Goal: Register for event/course

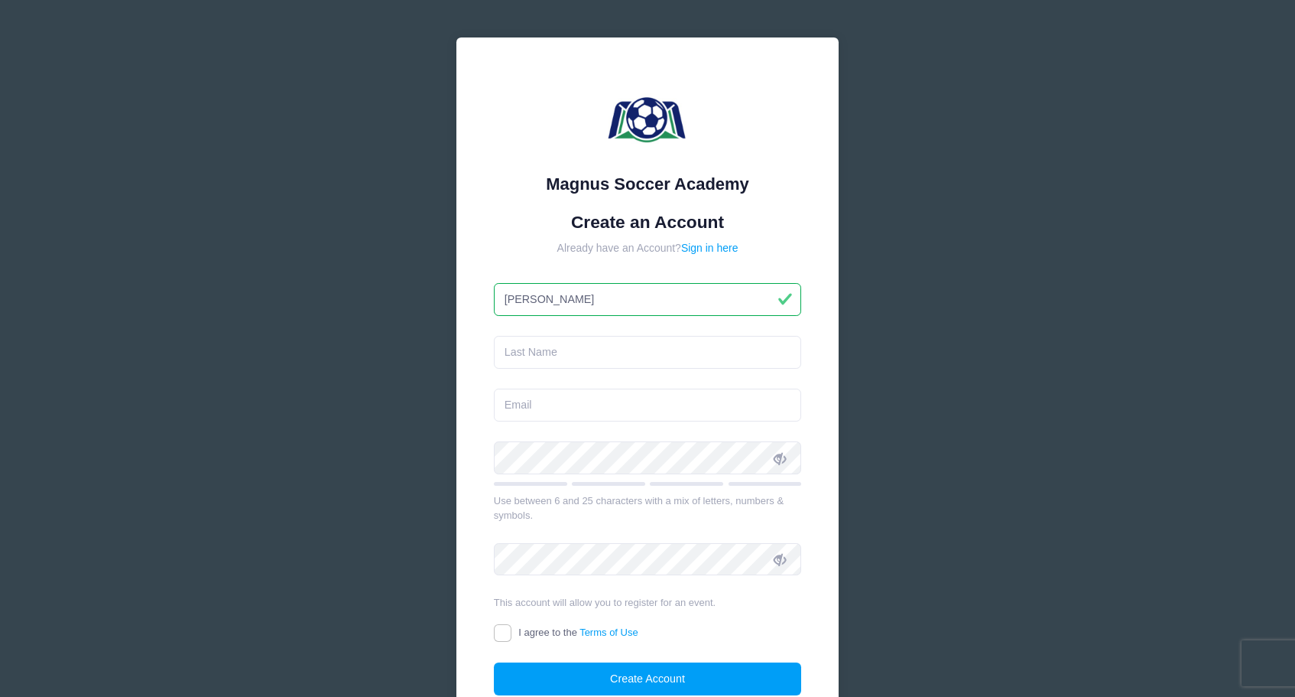
type input "Erika"
type input "Smith"
type input "[EMAIL_ADDRESS][DOMAIN_NAME]"
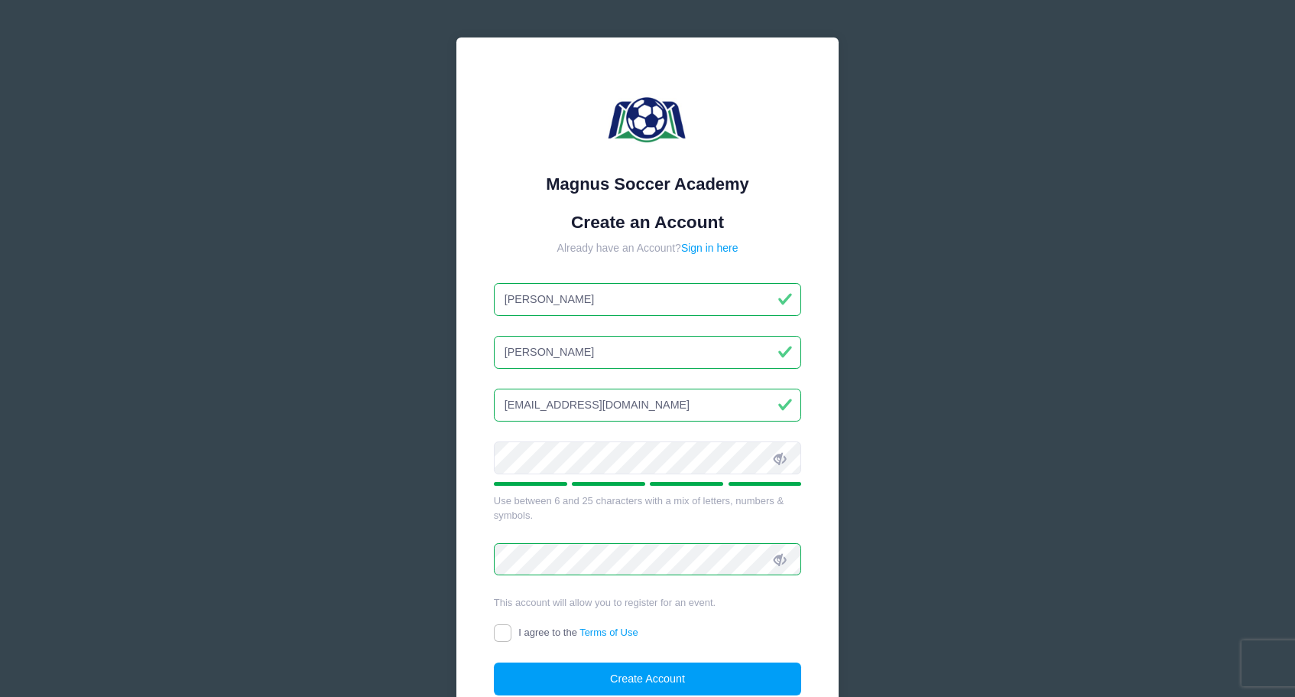
click at [499, 634] on input "I agree to the Terms of Use" at bounding box center [503, 633] width 18 height 18
click at [504, 631] on input "I agree to the Terms of Use" at bounding box center [503, 633] width 18 height 18
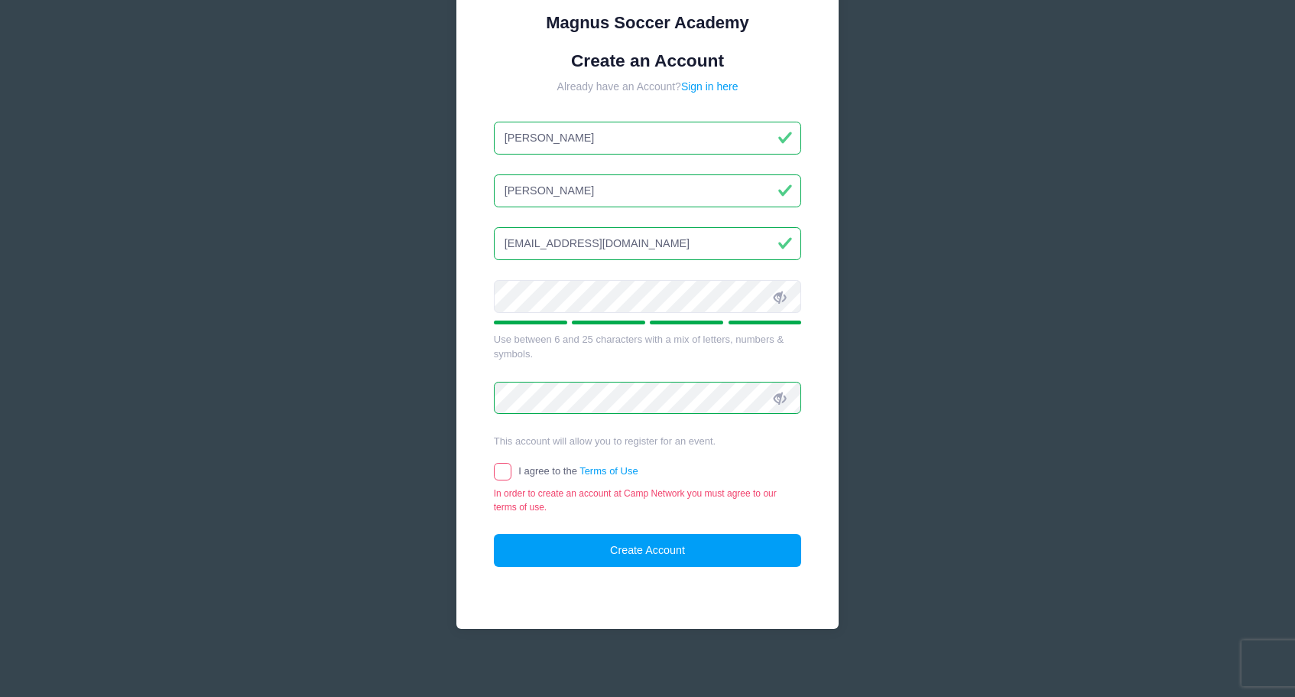
scroll to position [163, 0]
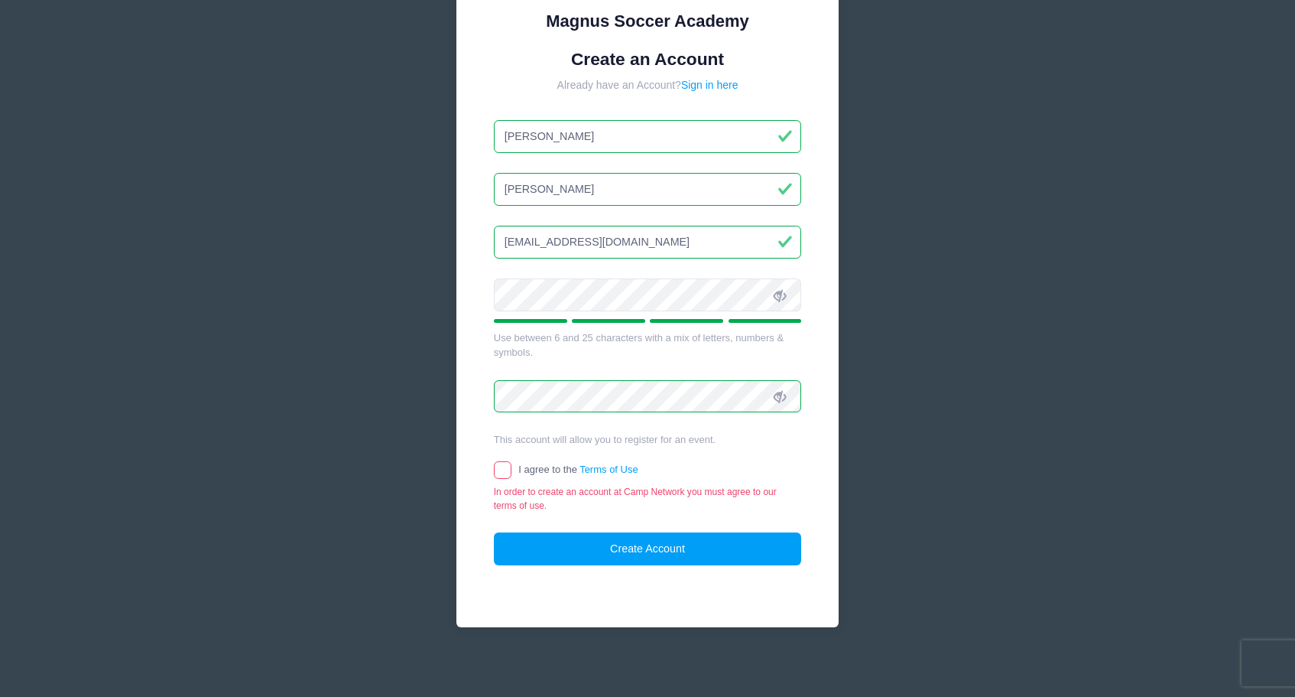
click at [496, 471] on input "I agree to the Terms of Use" at bounding box center [503, 470] width 18 height 18
checkbox input "true"
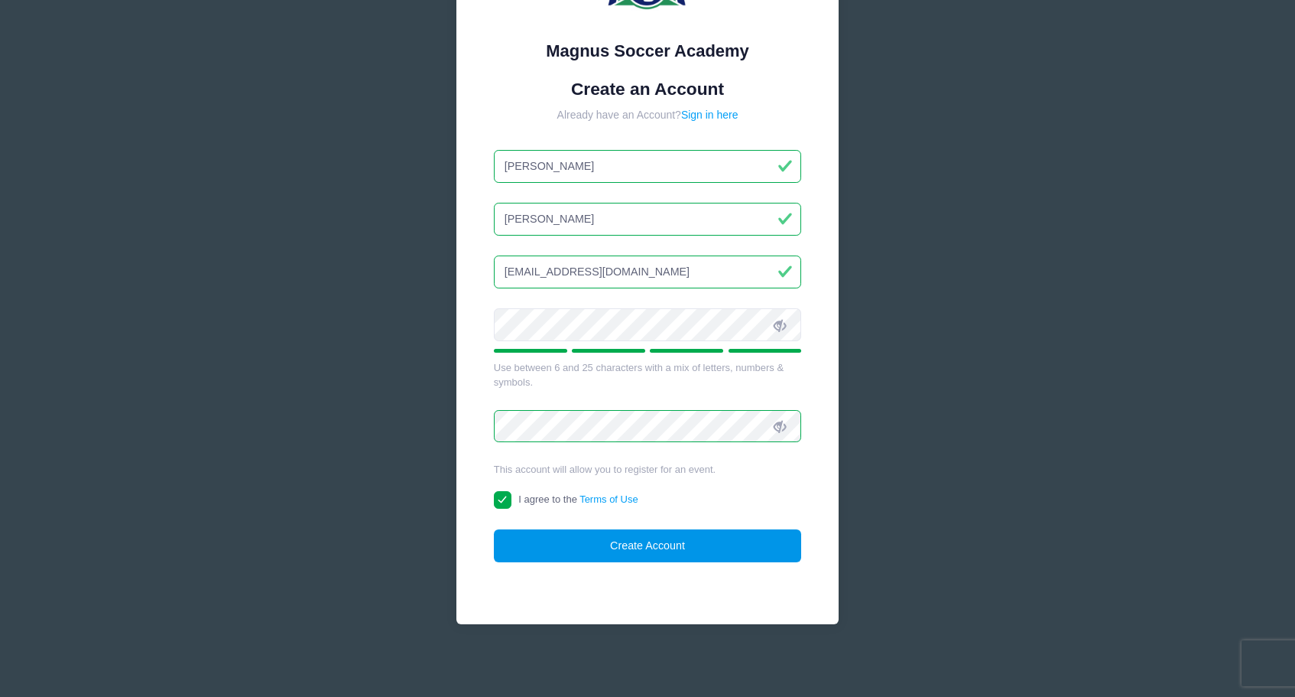
click at [602, 541] on button "Create Account" at bounding box center [648, 545] width 308 height 33
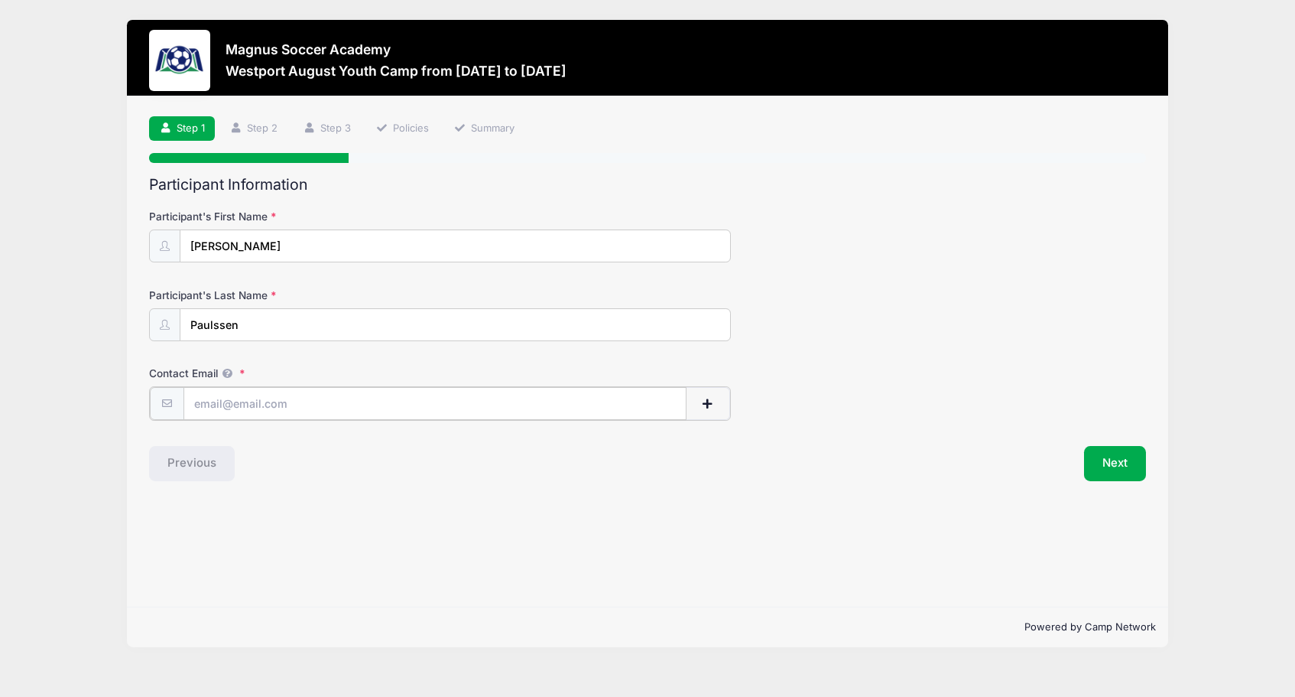
type input "[EMAIL_ADDRESS][DOMAIN_NAME]"
click at [1101, 449] on button "Next" at bounding box center [1115, 461] width 62 height 35
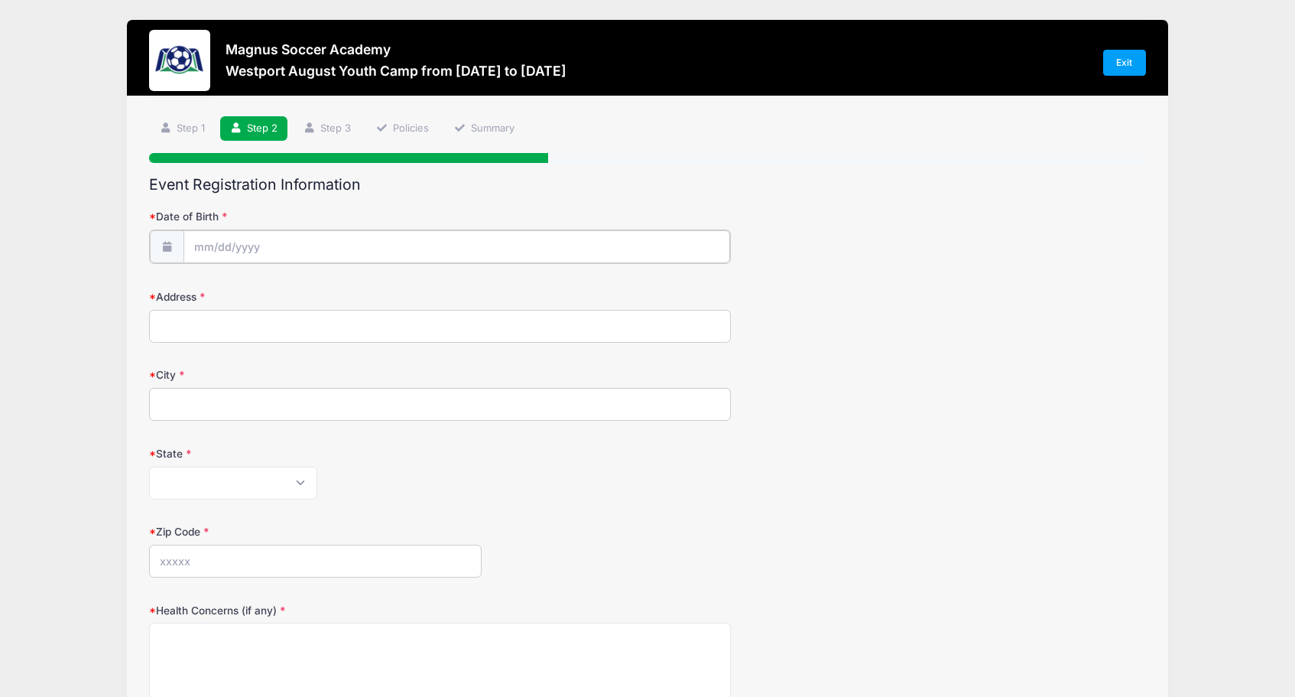
click at [204, 242] on input "Date of Birth" at bounding box center [456, 246] width 547 height 33
click at [203, 284] on icon at bounding box center [206, 286] width 10 height 10
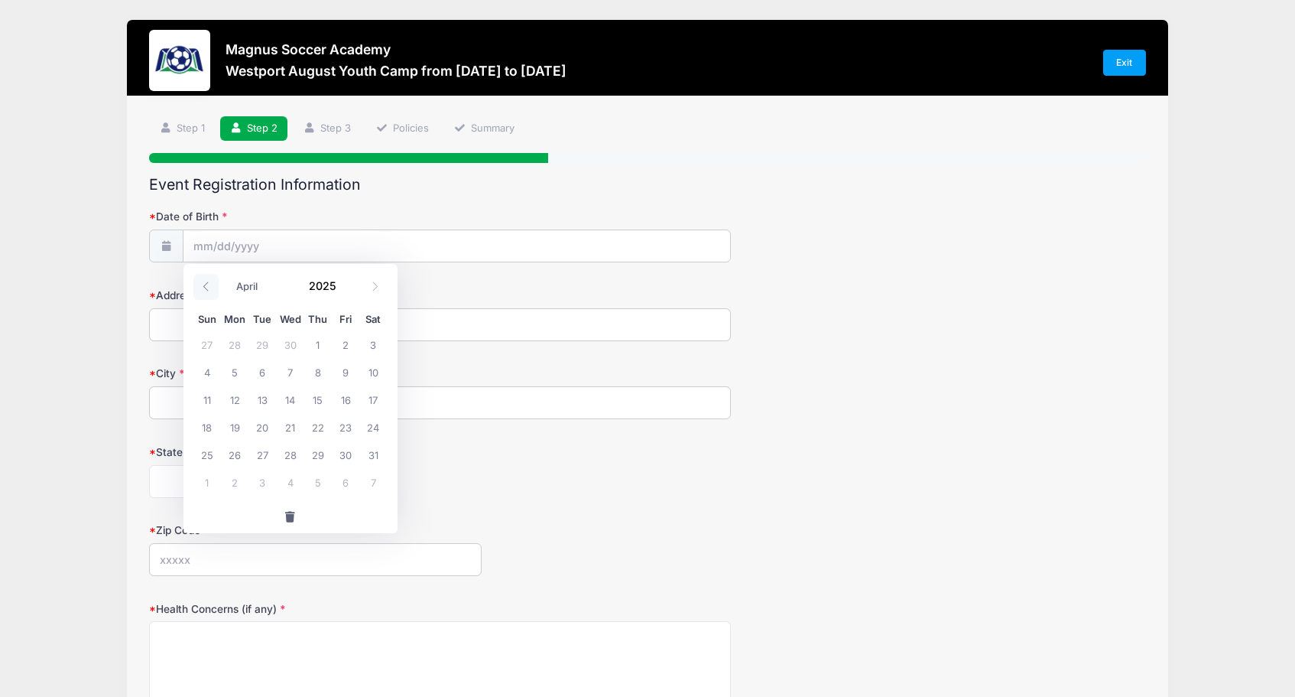
click at [203, 284] on icon at bounding box center [206, 286] width 10 height 10
click at [369, 290] on span at bounding box center [374, 287] width 25 height 26
click at [209, 290] on icon at bounding box center [206, 286] width 10 height 10
click at [203, 235] on input "Date of Birth" at bounding box center [456, 246] width 547 height 33
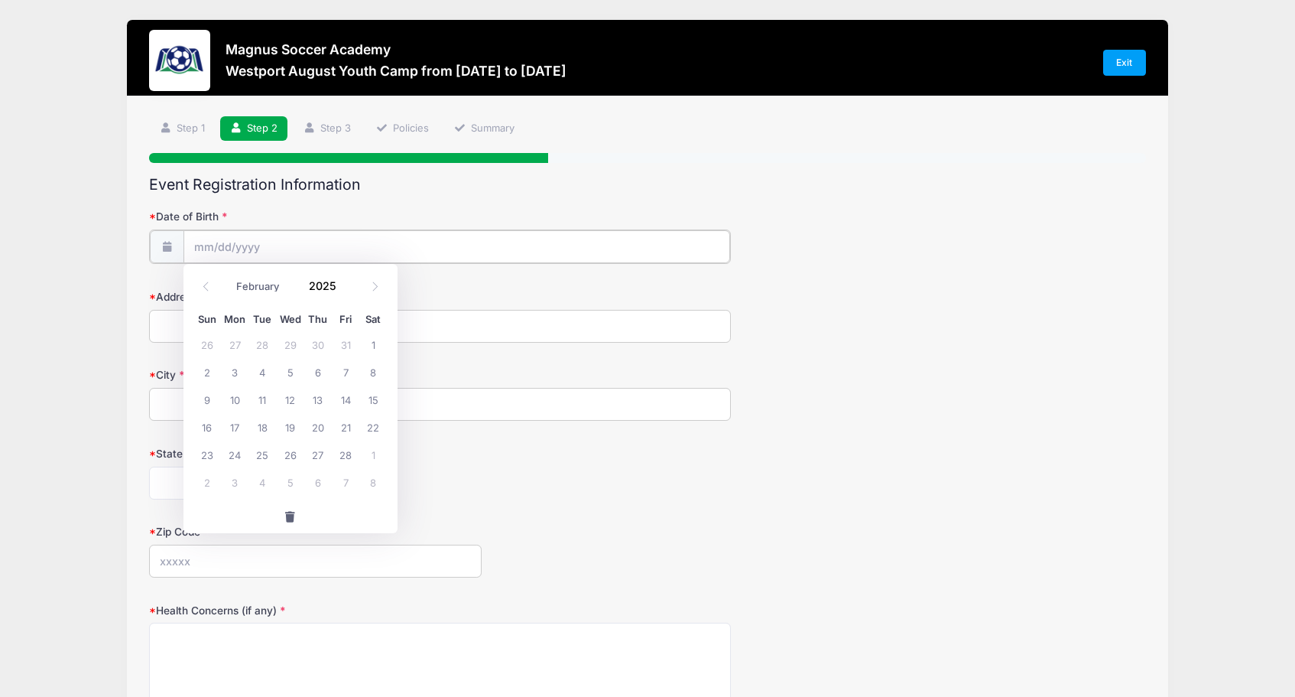
click at [203, 248] on input "Date of Birth" at bounding box center [456, 246] width 547 height 33
click at [213, 284] on span at bounding box center [205, 287] width 25 height 26
select select "0"
click at [213, 284] on span at bounding box center [205, 287] width 25 height 26
type input "2024"
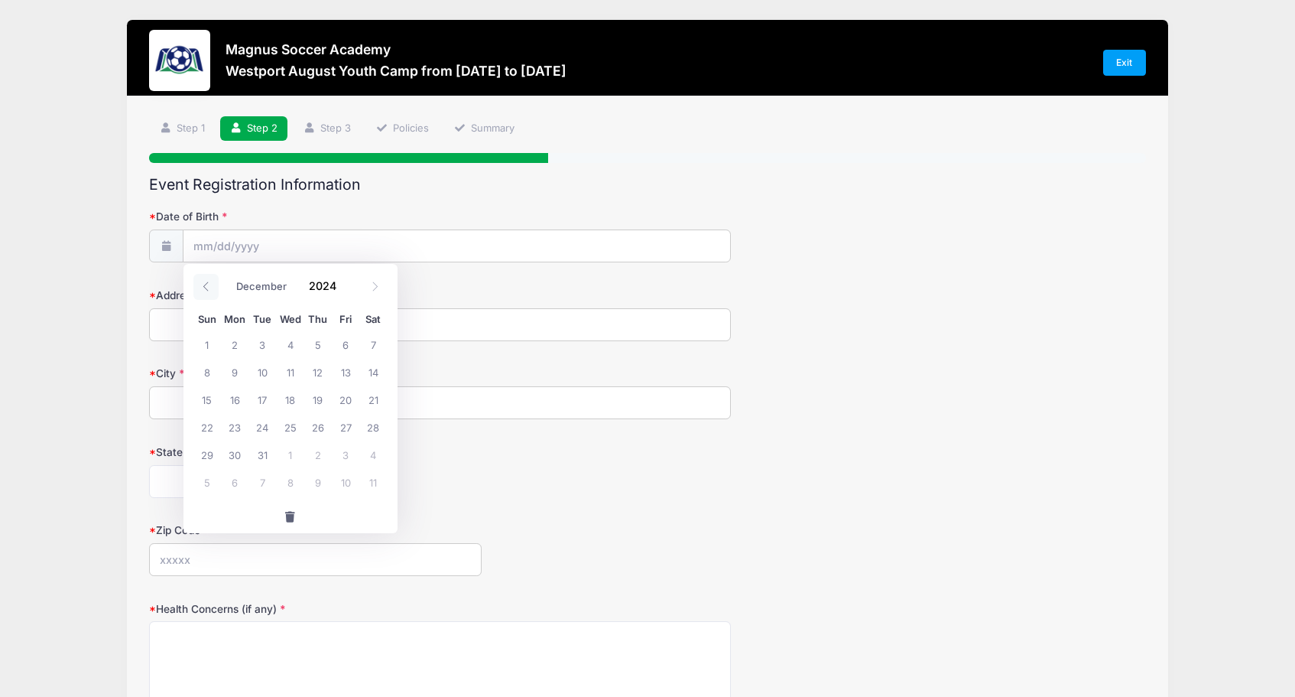
click at [213, 284] on span at bounding box center [205, 287] width 25 height 26
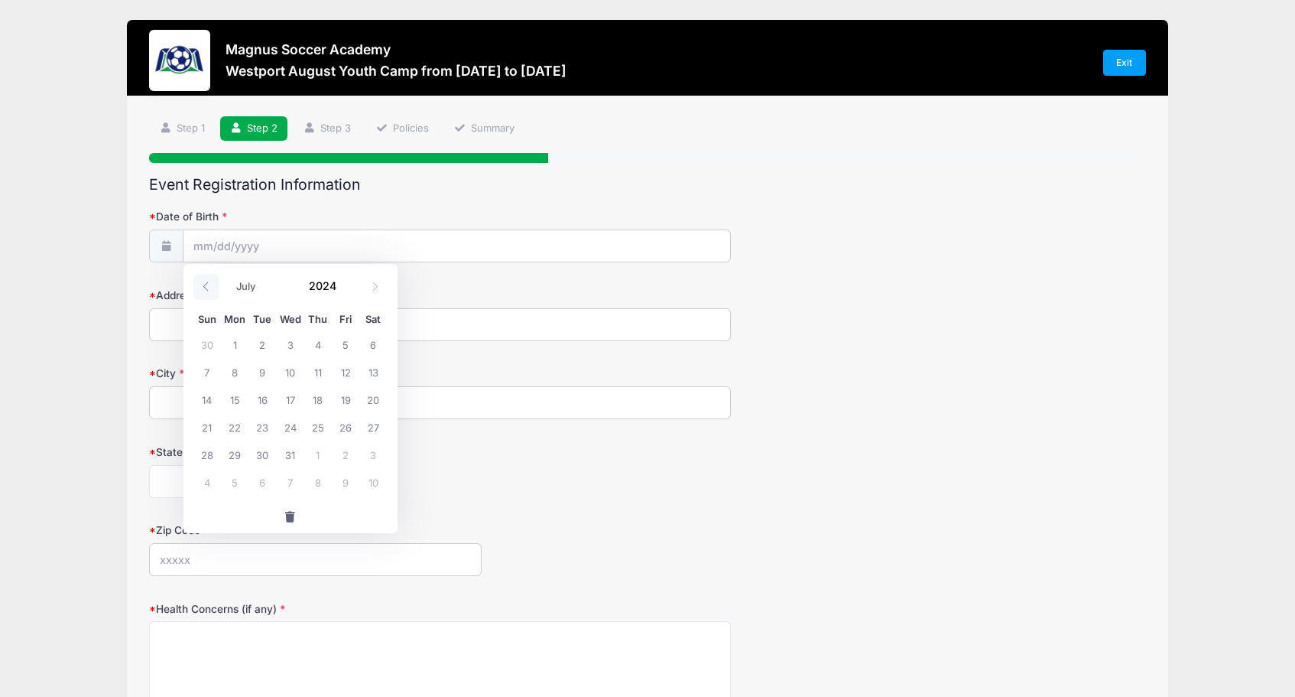
click at [213, 284] on span at bounding box center [205, 287] width 25 height 26
select select "3"
click at [168, 243] on icon at bounding box center [166, 246] width 12 height 10
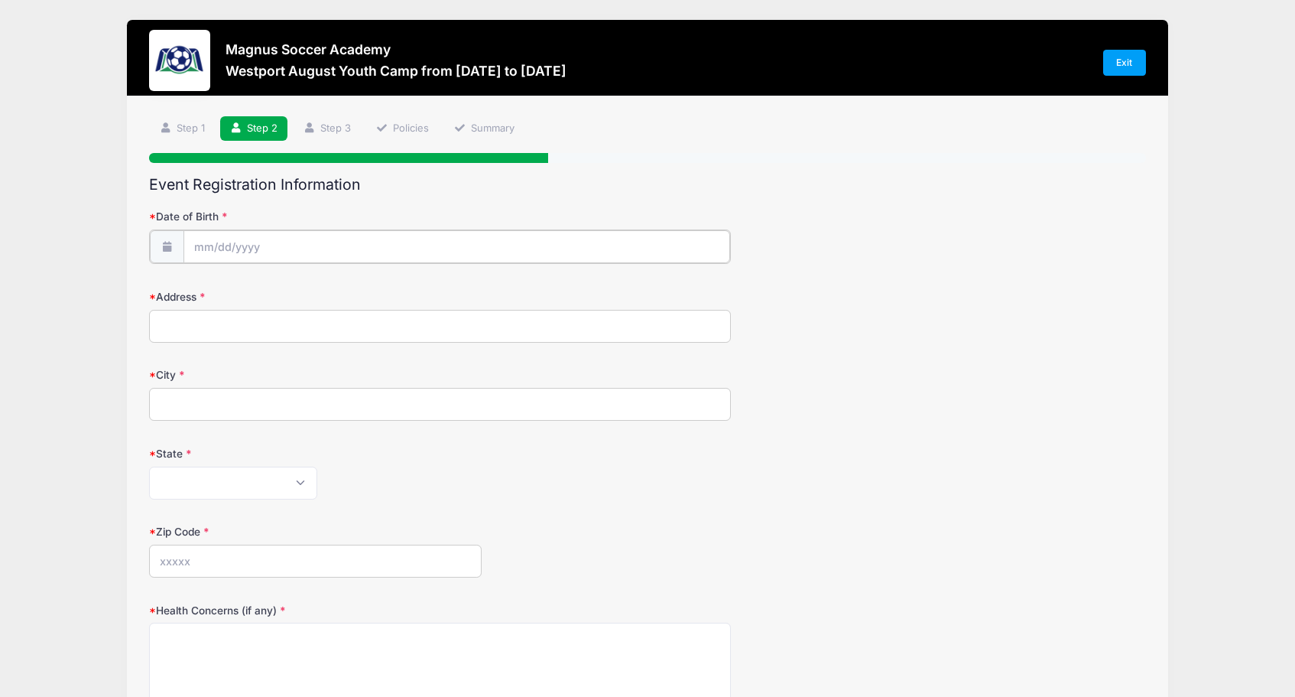
type input "2025"
click at [216, 242] on input "Date of Birth" at bounding box center [456, 246] width 547 height 33
select select "7"
click at [210, 485] on span "31" at bounding box center [207, 482] width 28 height 28
type input "08/31/2025"
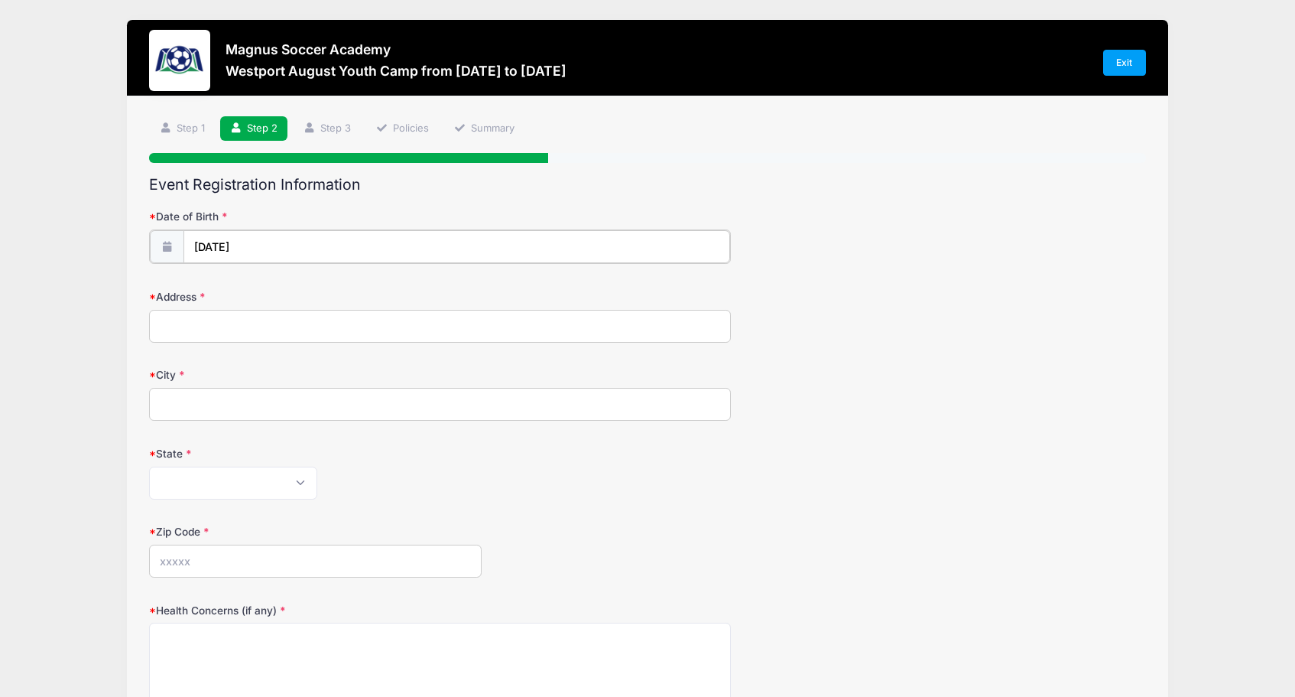
click at [250, 248] on input "08/31/2025" at bounding box center [456, 246] width 547 height 33
click at [201, 290] on icon at bounding box center [206, 286] width 10 height 10
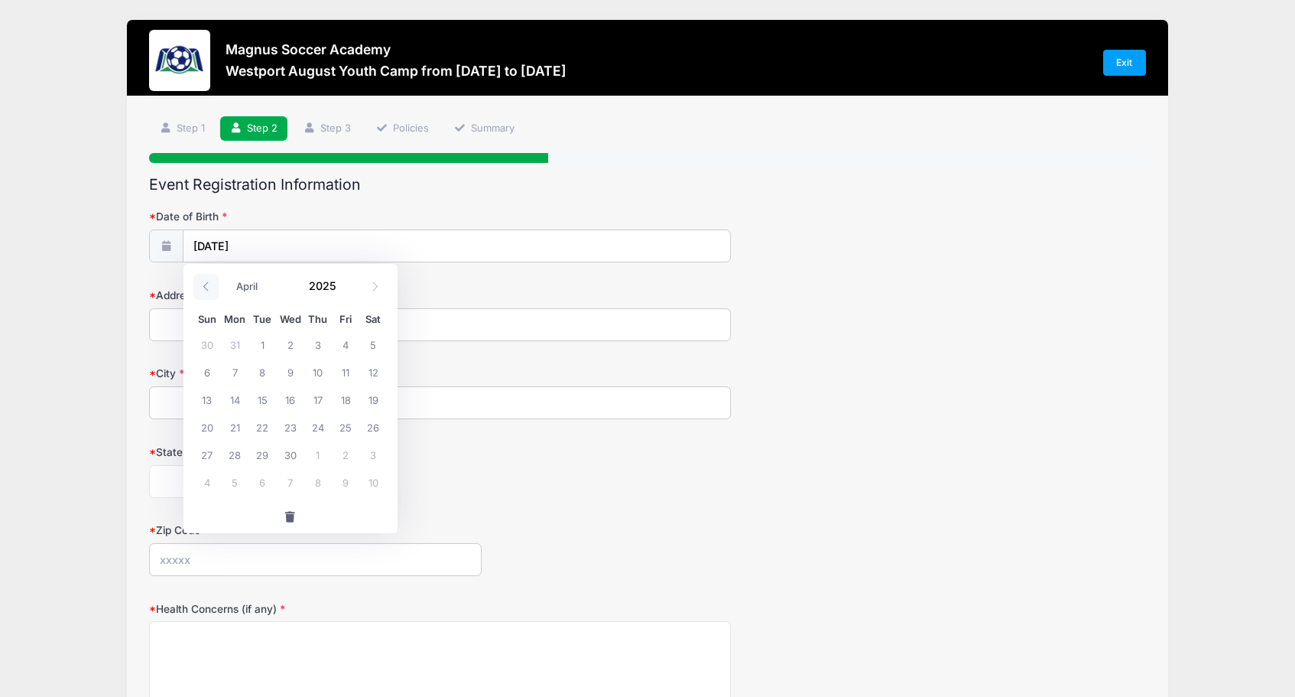
click at [201, 290] on icon at bounding box center [206, 286] width 10 height 10
select select "0"
click at [201, 290] on icon at bounding box center [206, 286] width 10 height 10
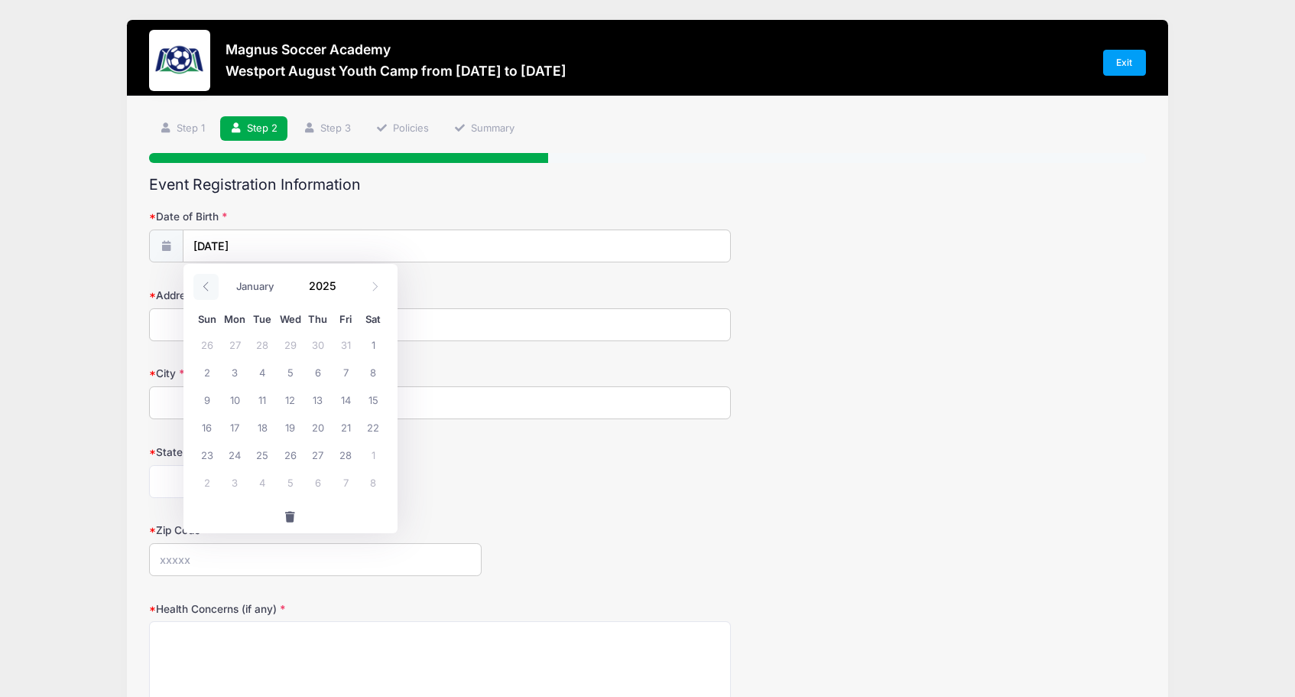
type input "2024"
click at [201, 290] on icon at bounding box center [206, 286] width 10 height 10
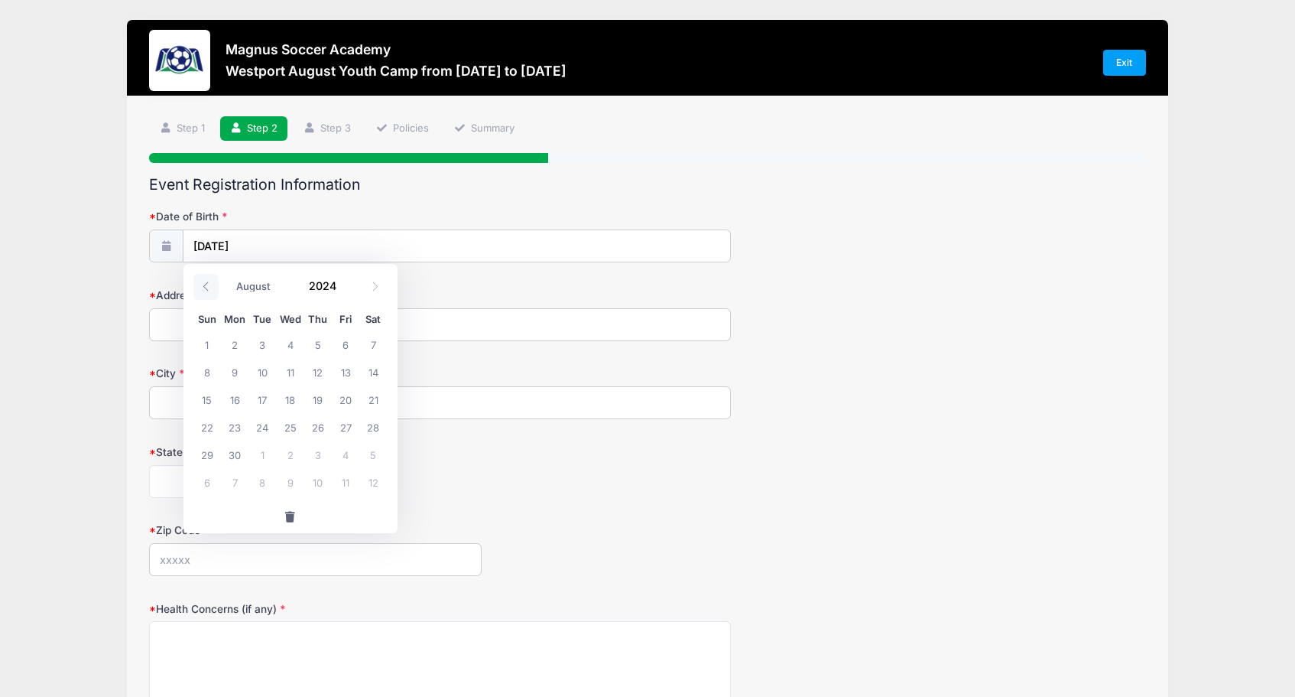
click at [201, 290] on icon at bounding box center [206, 286] width 10 height 10
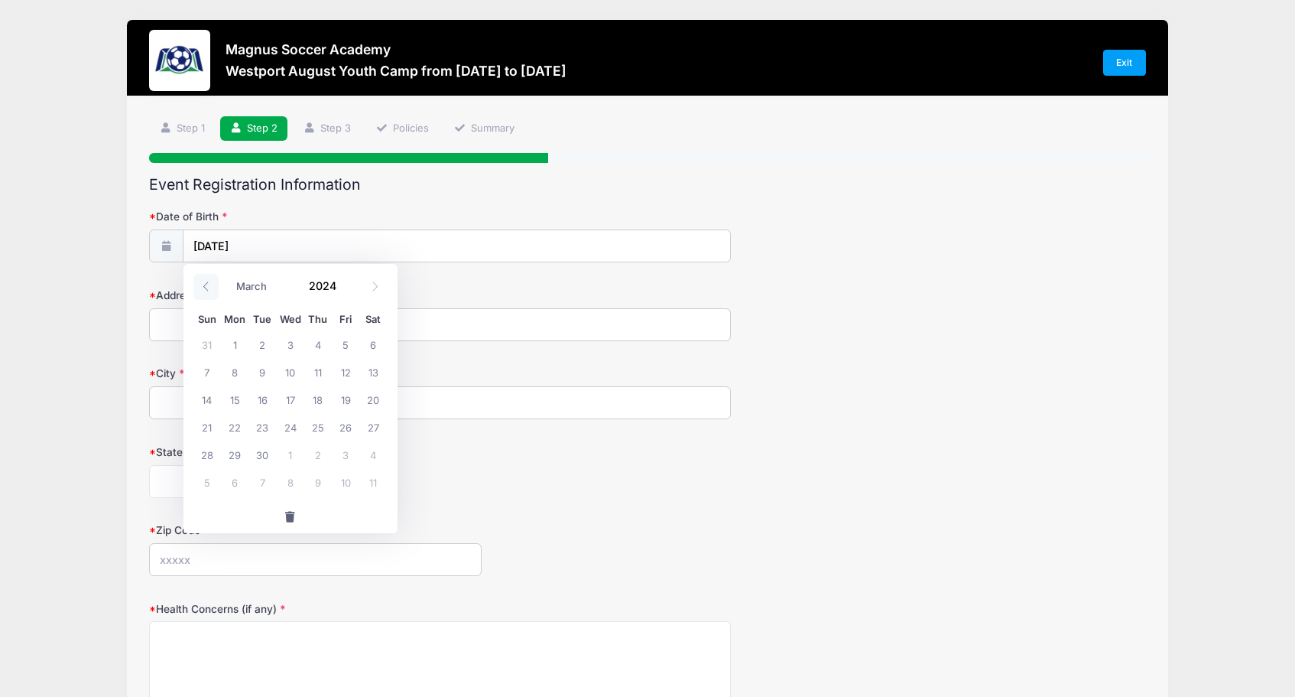
click at [201, 290] on icon at bounding box center [206, 286] width 10 height 10
select select "0"
click at [201, 290] on icon at bounding box center [206, 286] width 10 height 10
type input "2023"
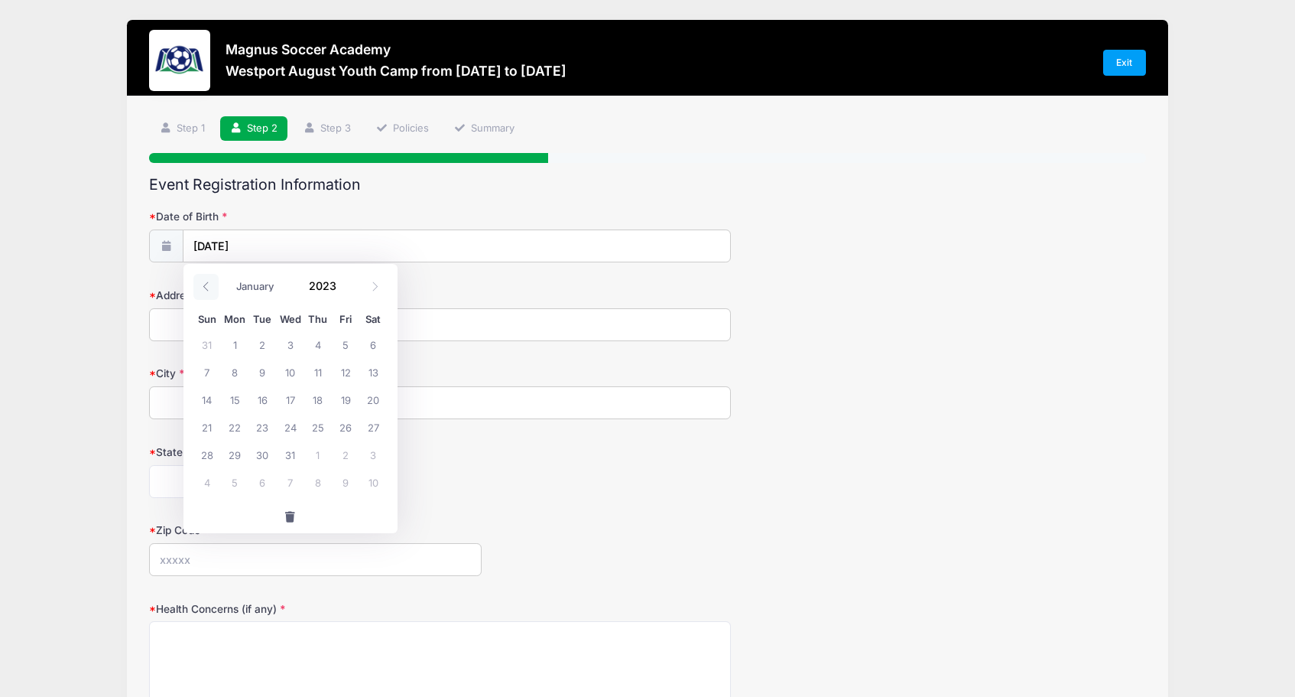
click at [201, 290] on icon at bounding box center [206, 286] width 10 height 10
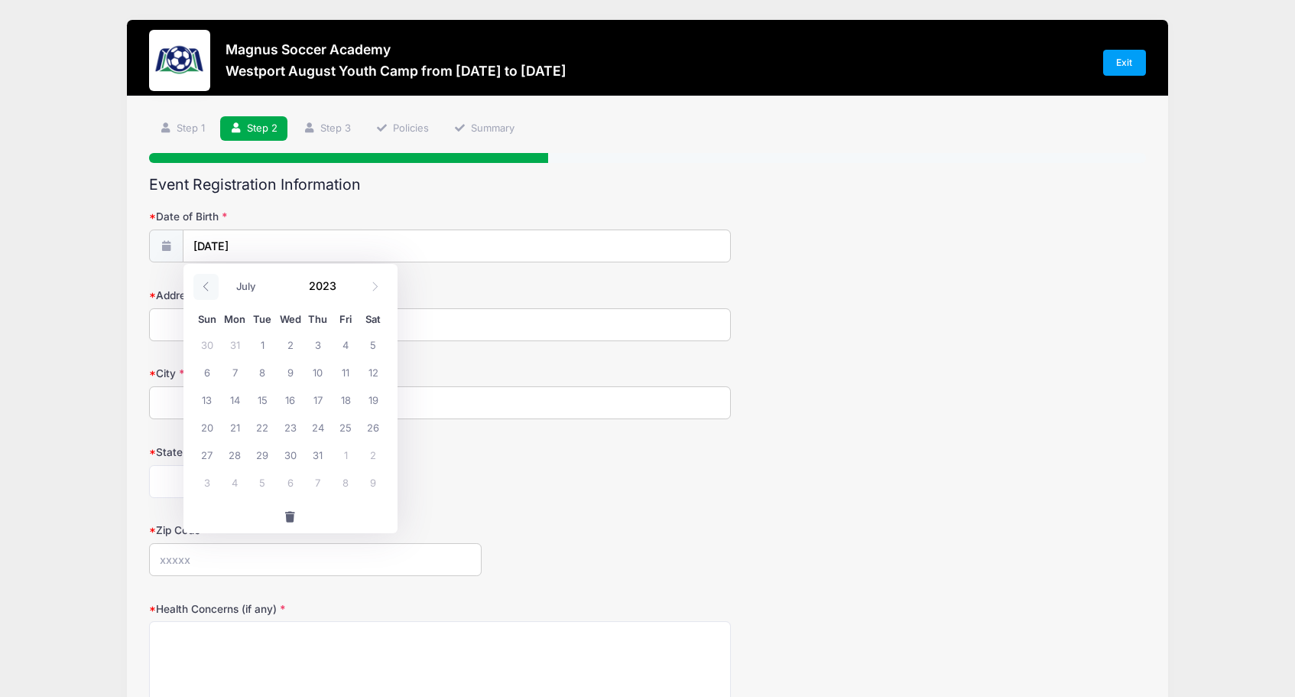
click at [201, 290] on icon at bounding box center [206, 286] width 10 height 10
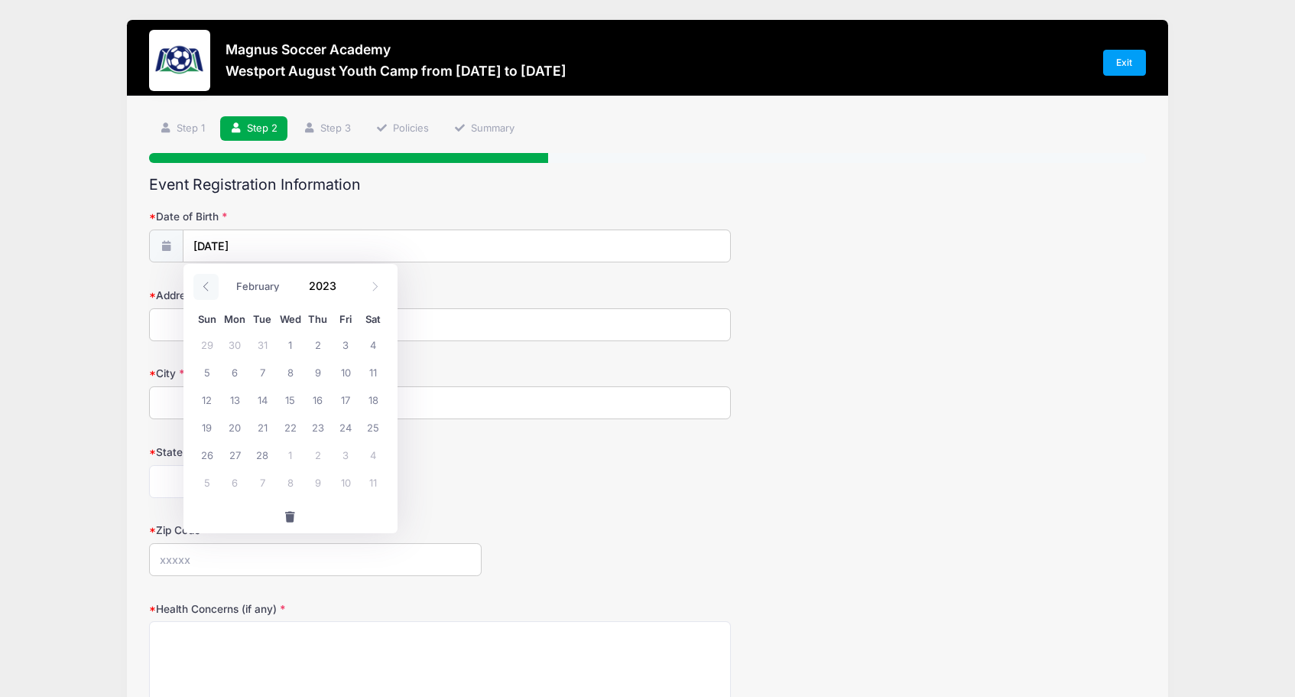
click at [201, 290] on icon at bounding box center [206, 286] width 10 height 10
select select "0"
click at [201, 290] on icon at bounding box center [206, 286] width 10 height 10
type input "2022"
click at [201, 290] on icon at bounding box center [206, 286] width 10 height 10
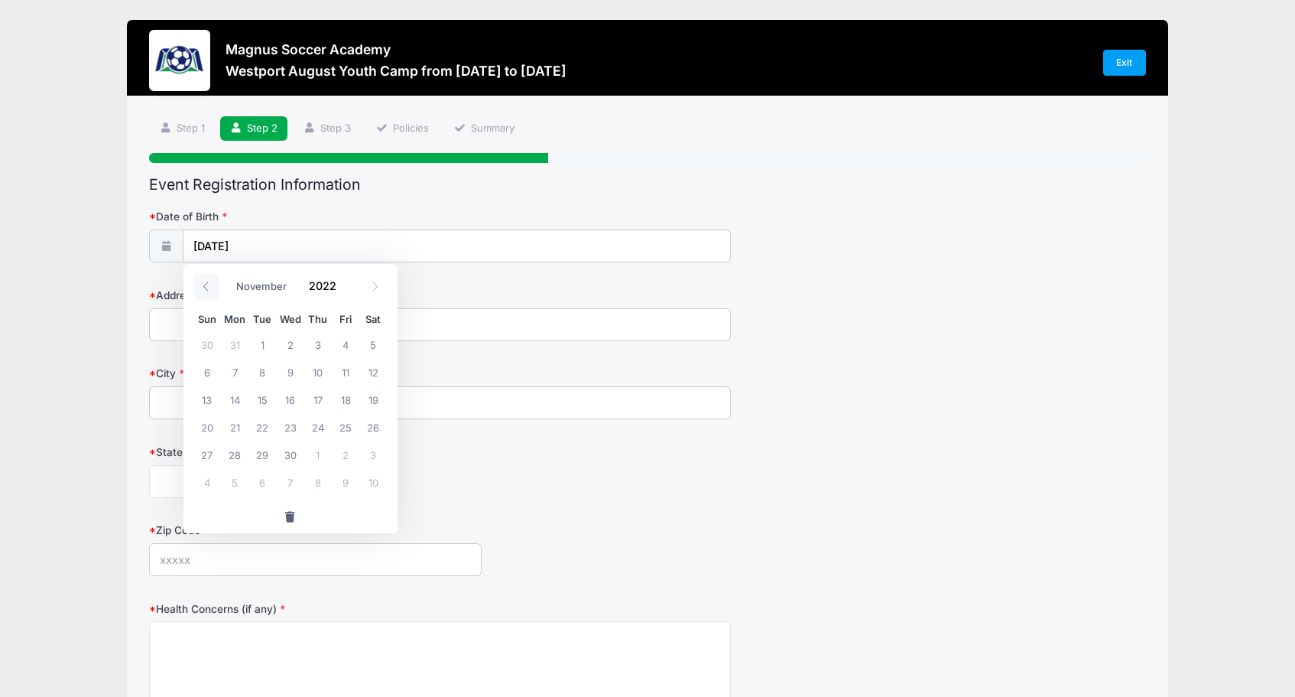
click at [201, 290] on icon at bounding box center [206, 286] width 10 height 10
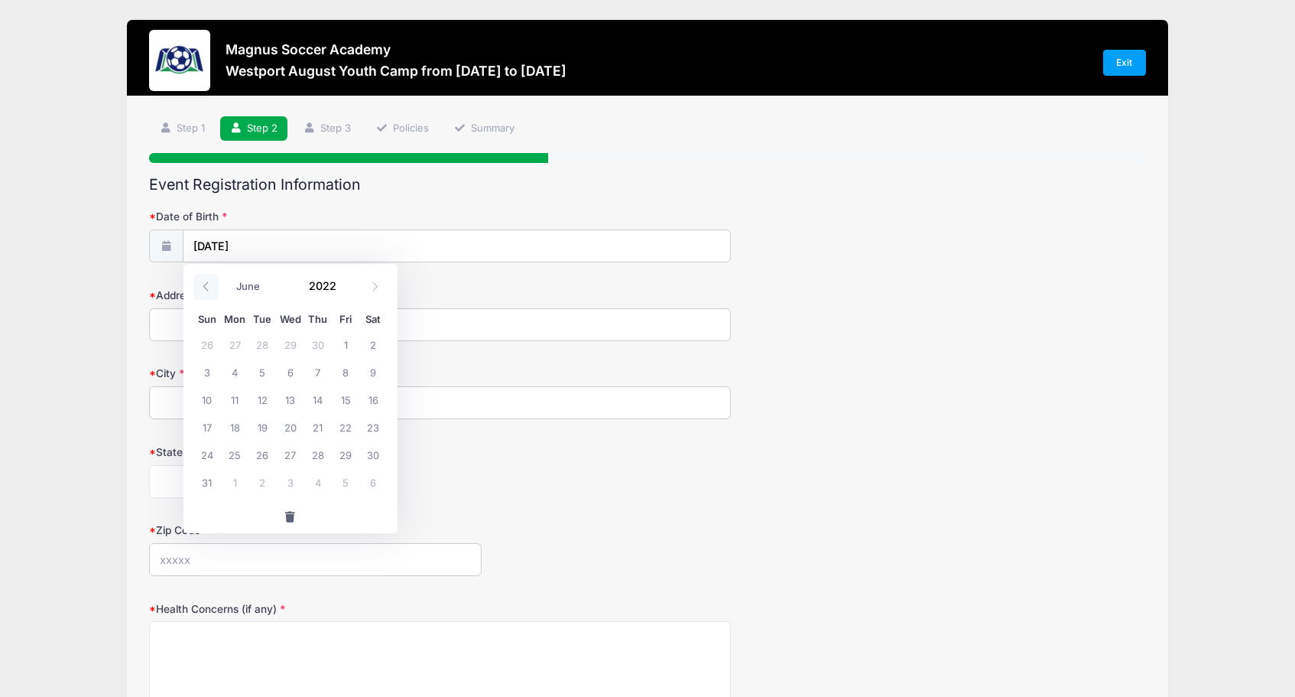
click at [201, 290] on icon at bounding box center [206, 286] width 10 height 10
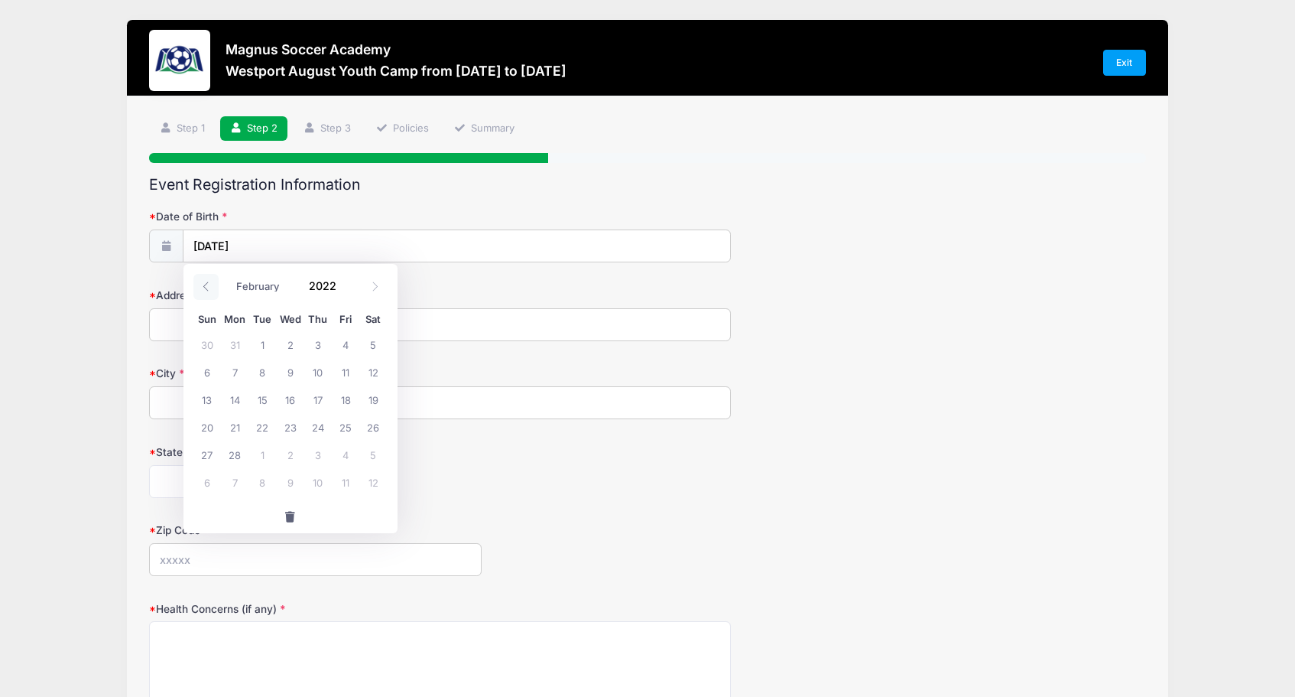
select select "0"
click at [201, 290] on icon at bounding box center [206, 286] width 10 height 10
type input "2021"
click at [201, 290] on icon at bounding box center [206, 286] width 10 height 10
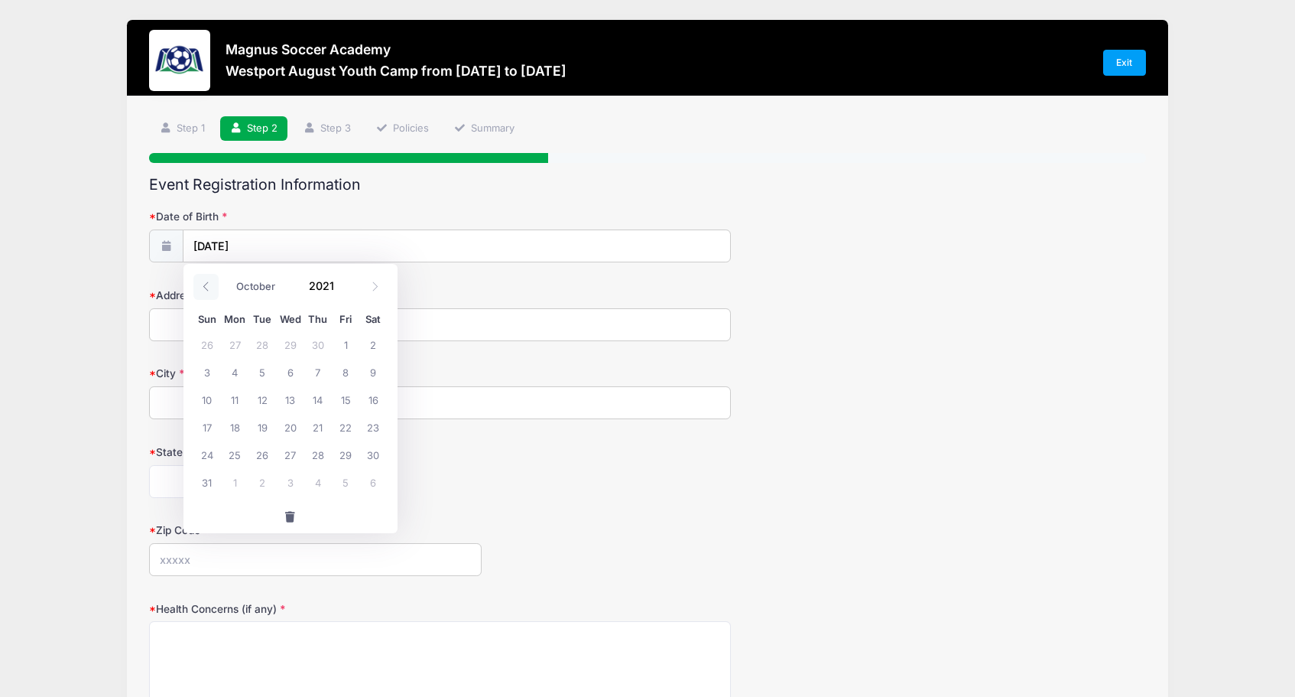
click at [201, 290] on icon at bounding box center [206, 286] width 10 height 10
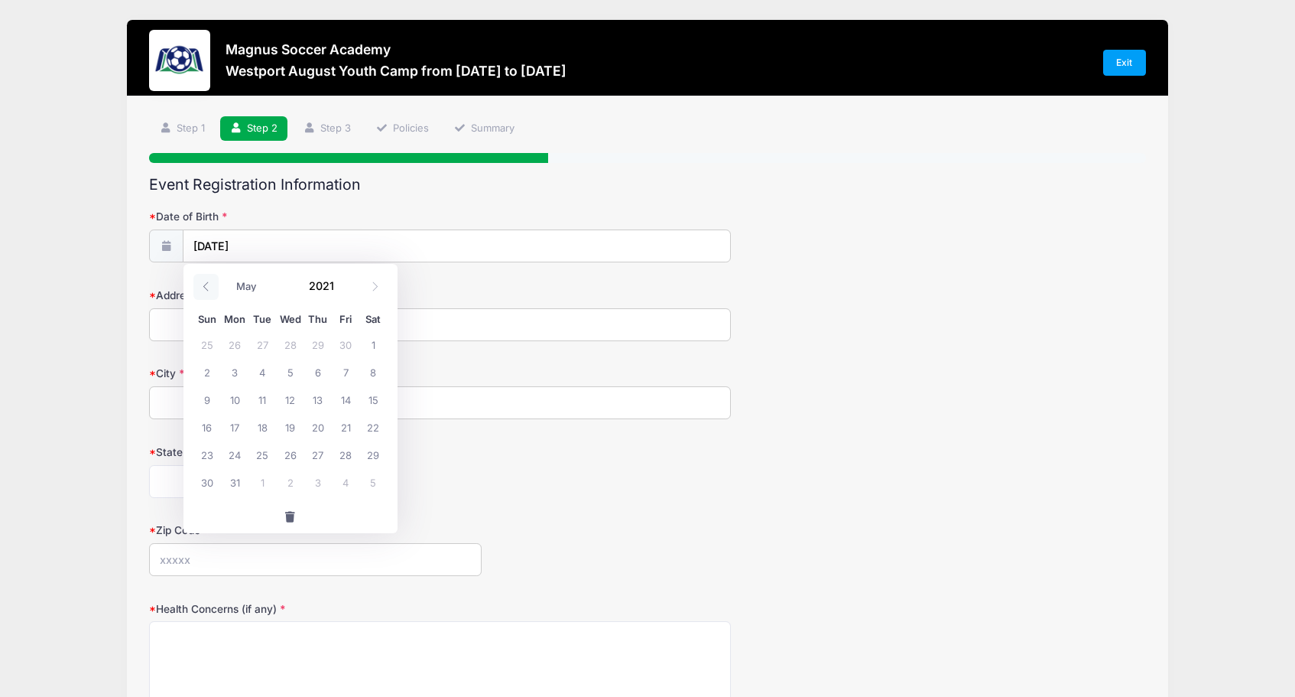
click at [201, 290] on icon at bounding box center [206, 286] width 10 height 10
select select "0"
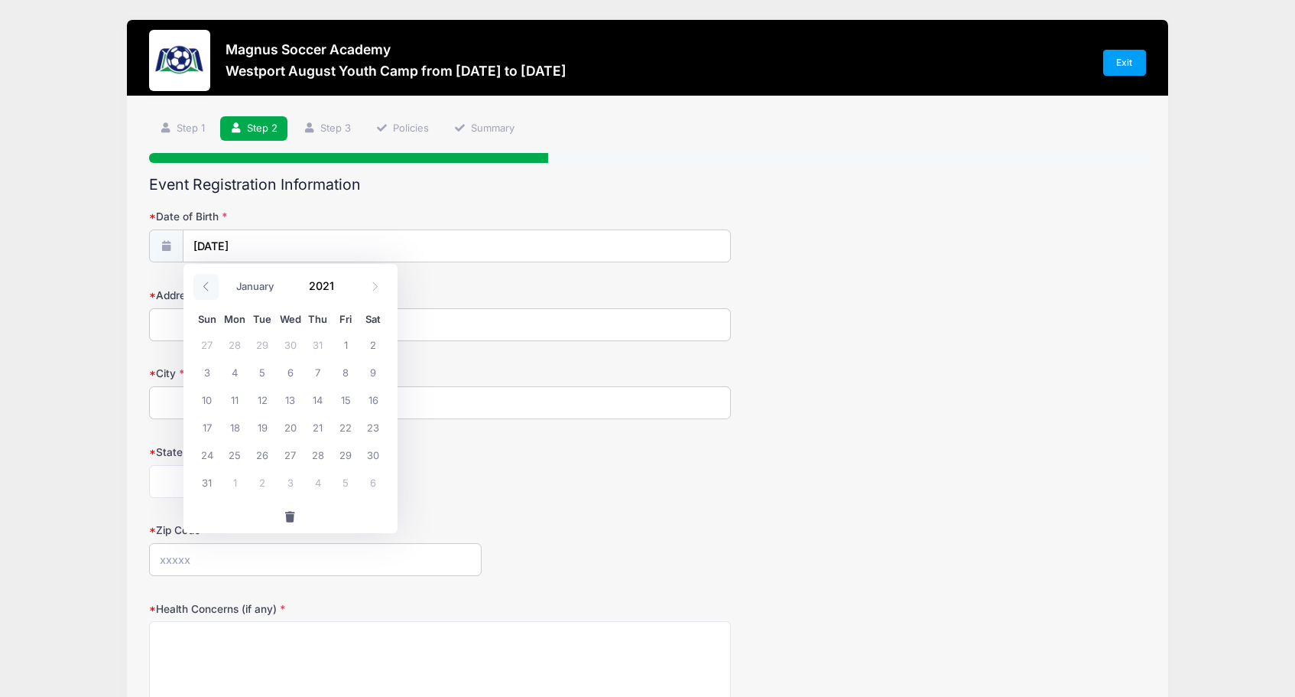
click at [201, 290] on icon at bounding box center [206, 286] width 10 height 10
type input "2020"
click at [201, 290] on icon at bounding box center [206, 286] width 10 height 10
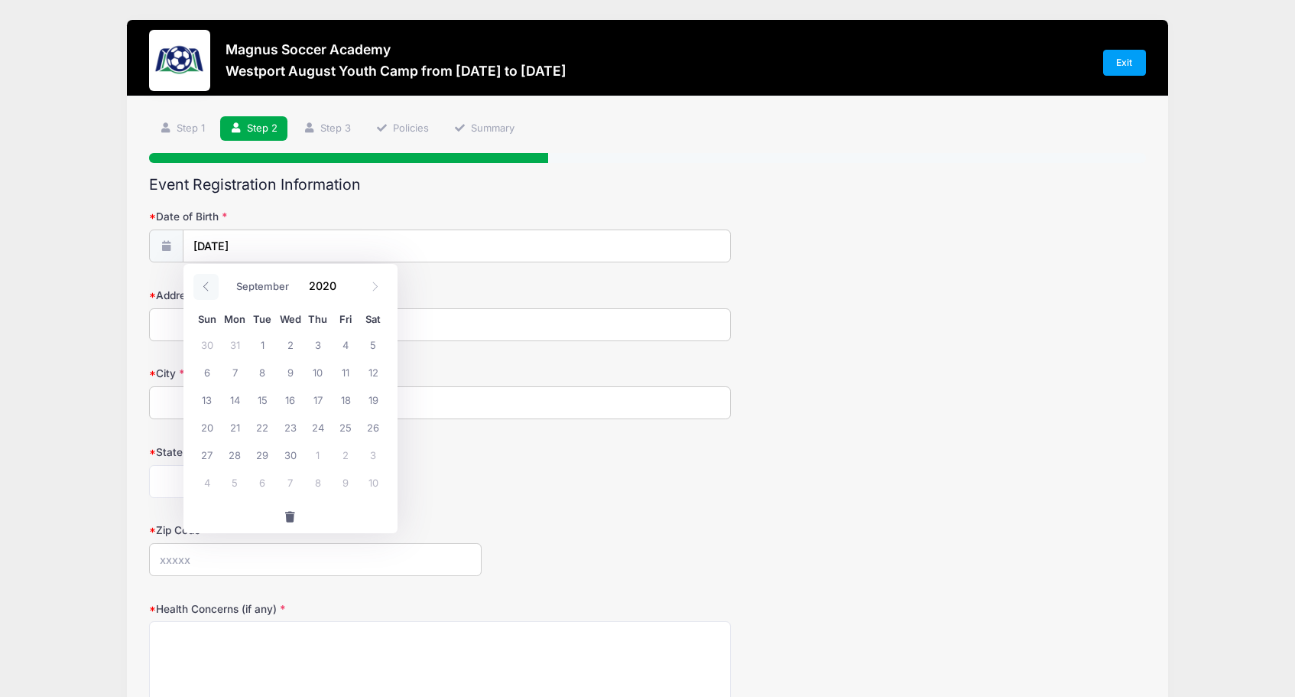
click at [201, 290] on icon at bounding box center [206, 286] width 10 height 10
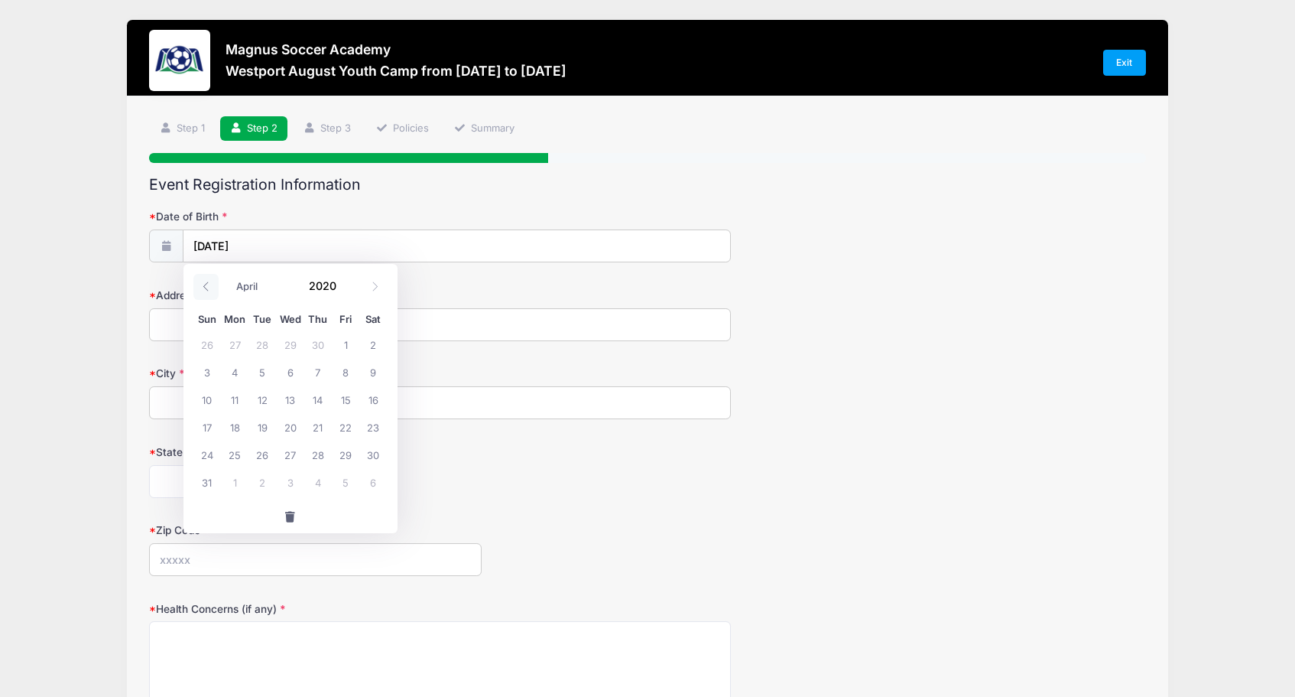
click at [201, 290] on icon at bounding box center [206, 286] width 10 height 10
select select "0"
click at [201, 290] on icon at bounding box center [206, 286] width 10 height 10
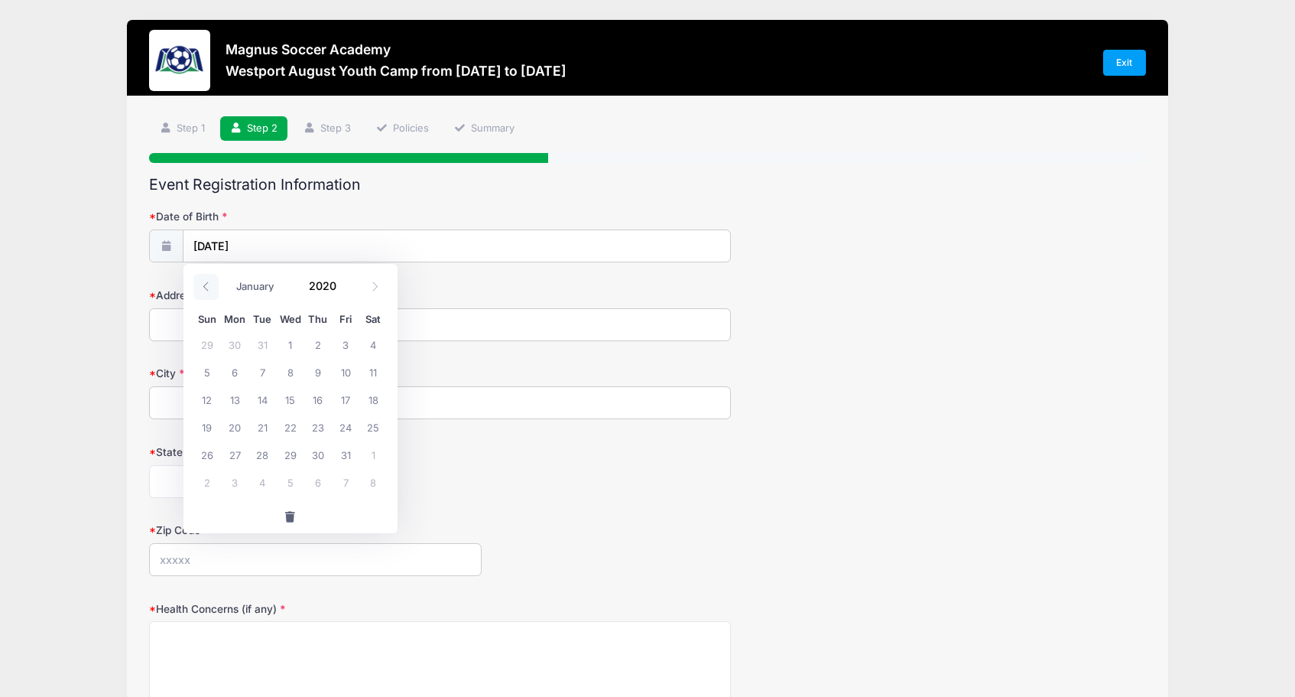
type input "2019"
click at [201, 290] on icon at bounding box center [206, 286] width 10 height 10
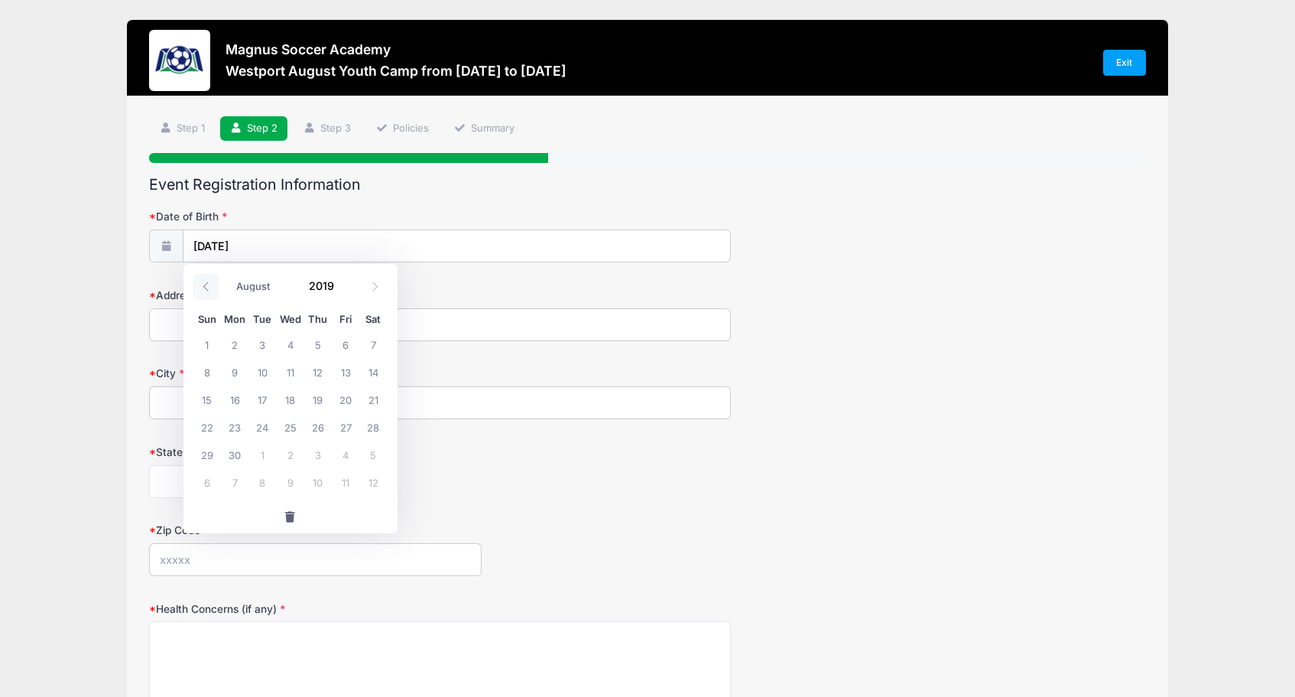
click at [201, 290] on icon at bounding box center [206, 286] width 10 height 10
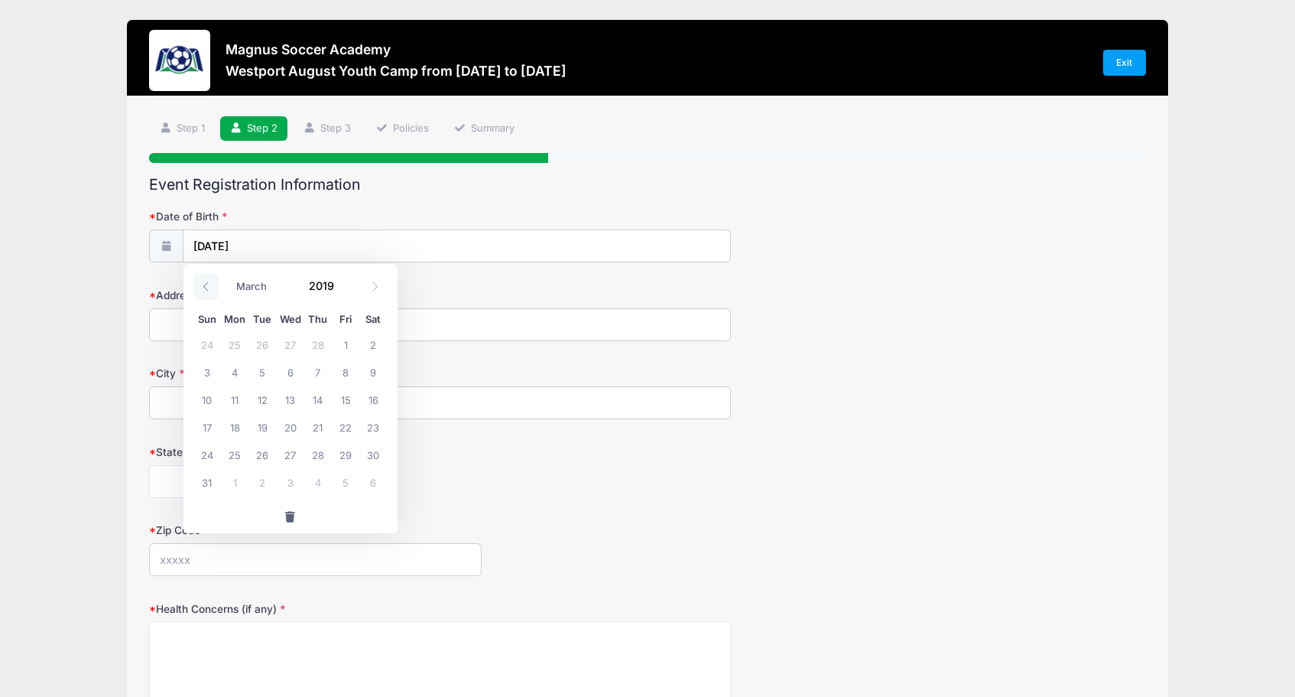
click at [201, 290] on icon at bounding box center [206, 286] width 10 height 10
select select "0"
click at [201, 290] on icon at bounding box center [206, 286] width 10 height 10
type input "2018"
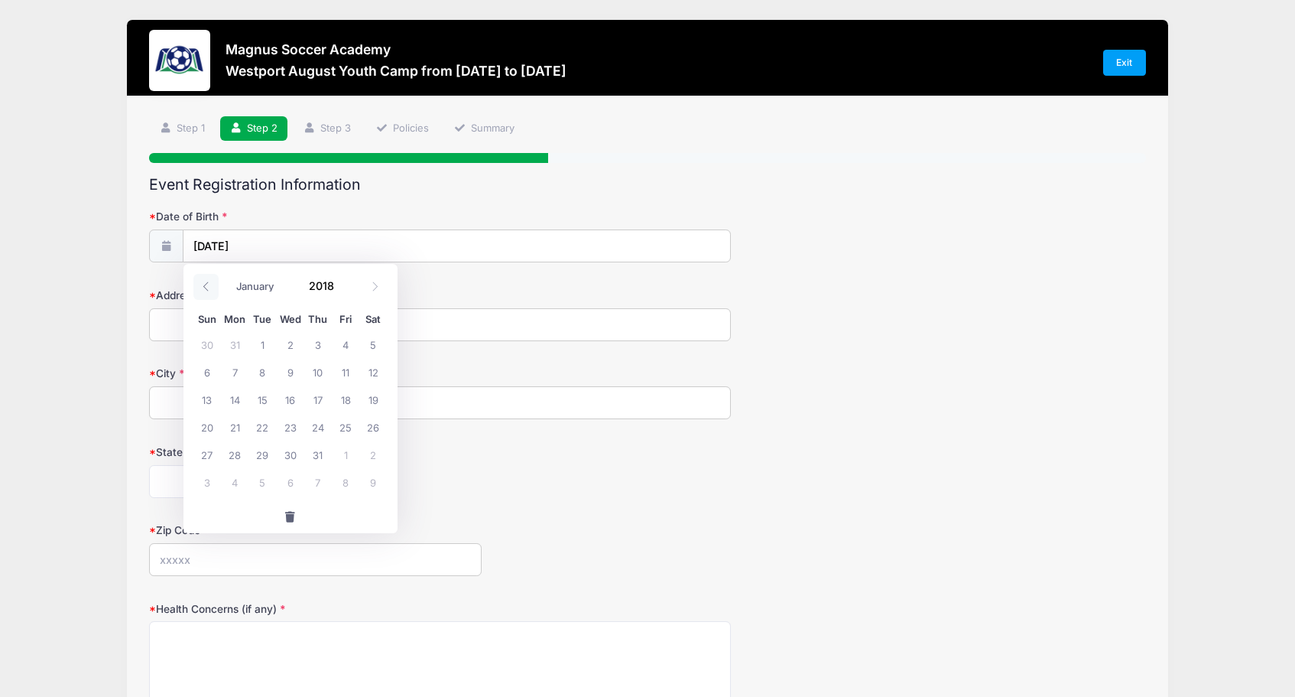
click at [201, 290] on icon at bounding box center [206, 286] width 10 height 10
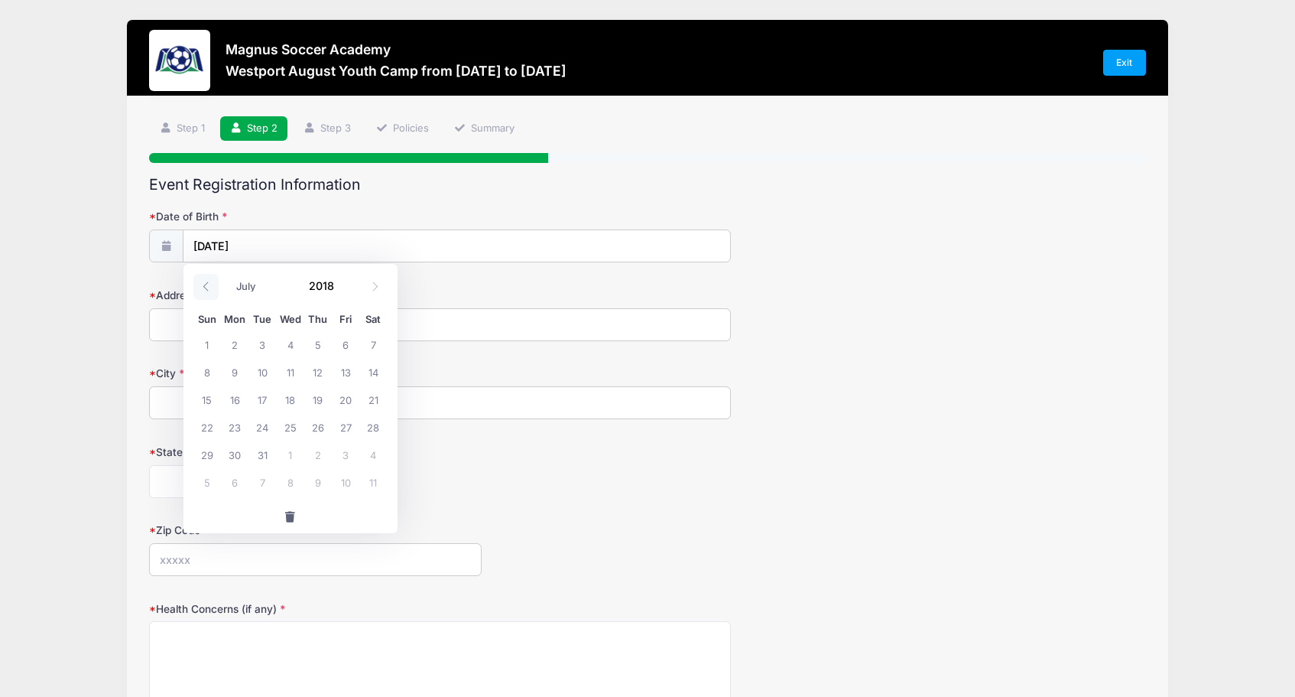
click at [201, 290] on icon at bounding box center [206, 286] width 10 height 10
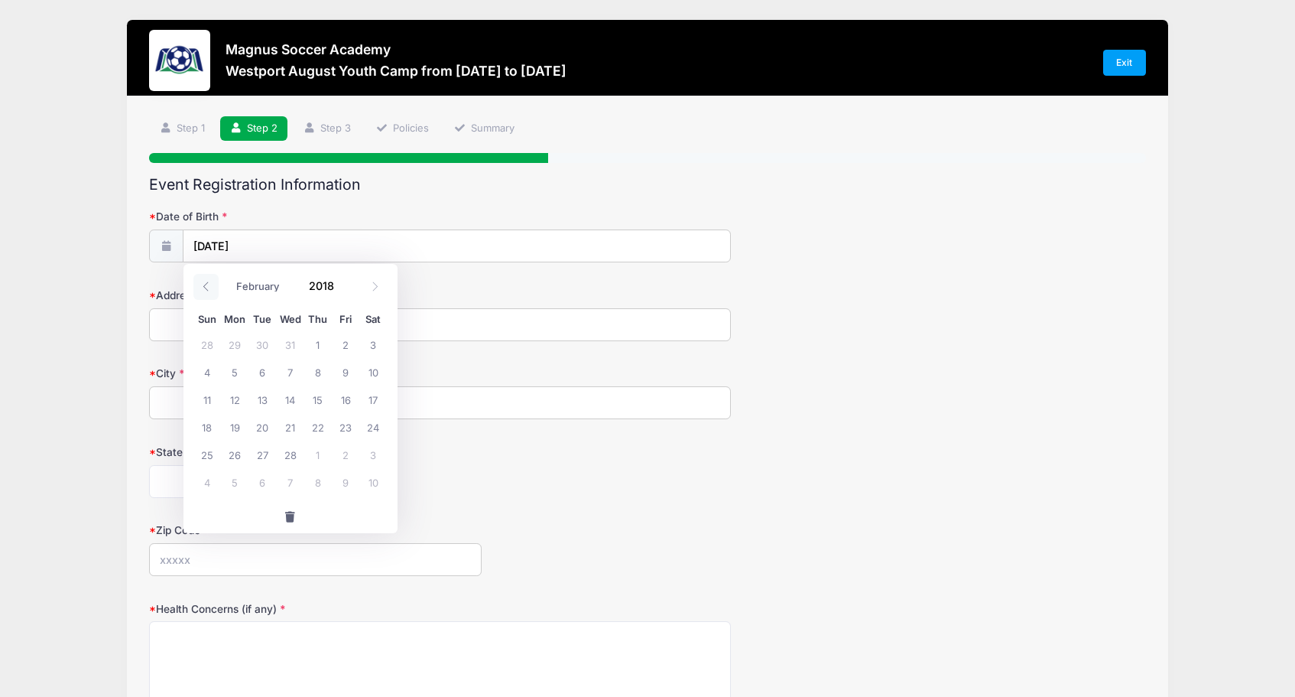
click at [201, 290] on icon at bounding box center [206, 286] width 10 height 10
select select "0"
click at [201, 290] on icon at bounding box center [206, 286] width 10 height 10
type input "2017"
click at [201, 290] on icon at bounding box center [206, 286] width 10 height 10
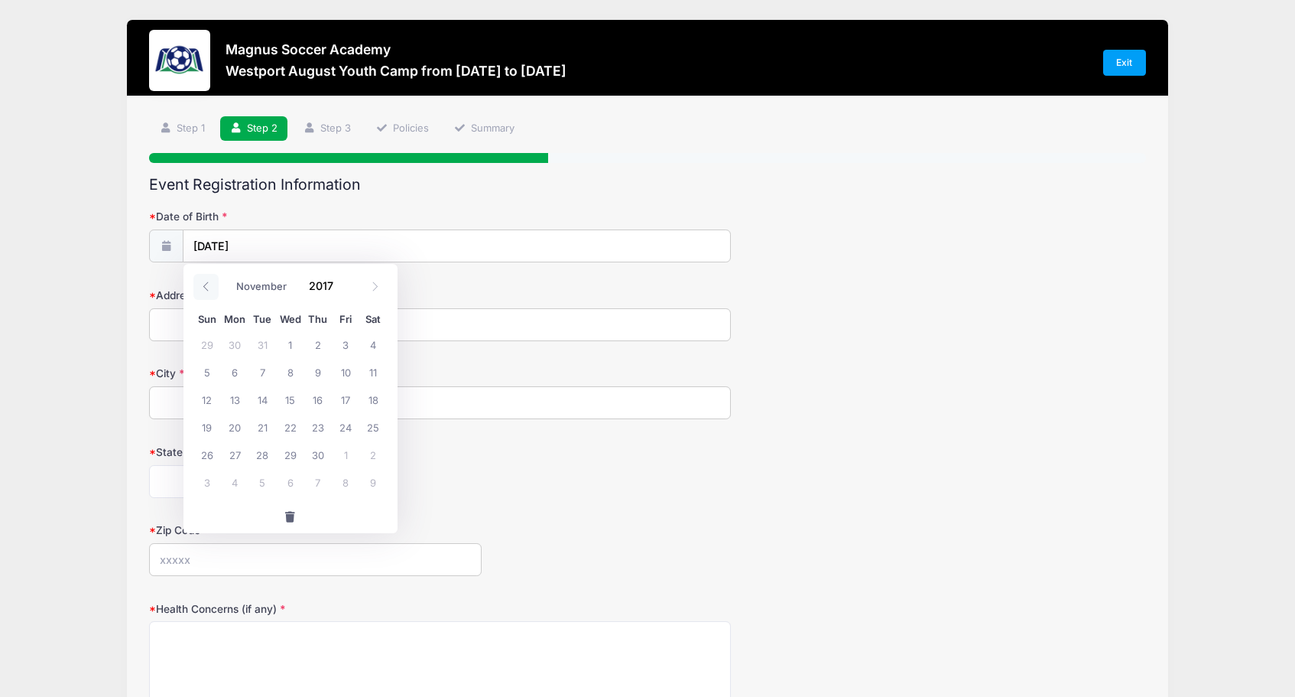
click at [201, 290] on icon at bounding box center [206, 286] width 10 height 10
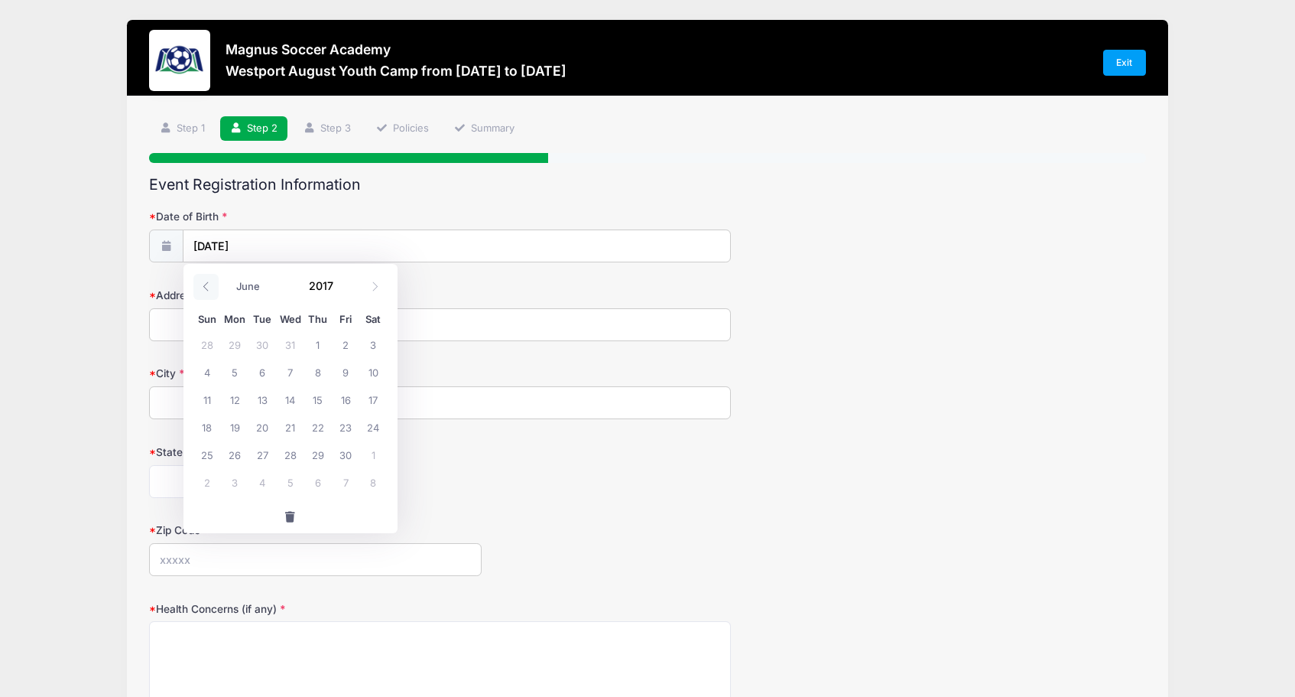
click at [201, 290] on icon at bounding box center [206, 286] width 10 height 10
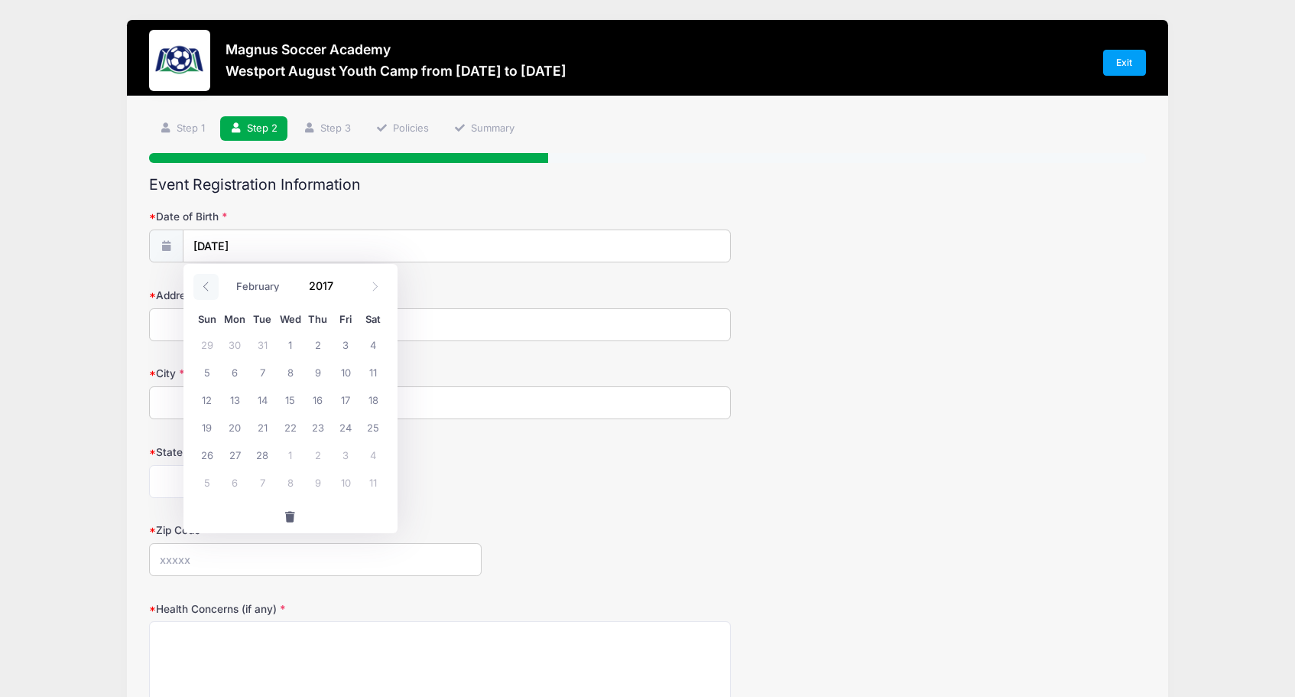
select select "0"
click at [201, 290] on icon at bounding box center [206, 286] width 10 height 10
type input "2016"
click at [201, 290] on icon at bounding box center [206, 286] width 10 height 10
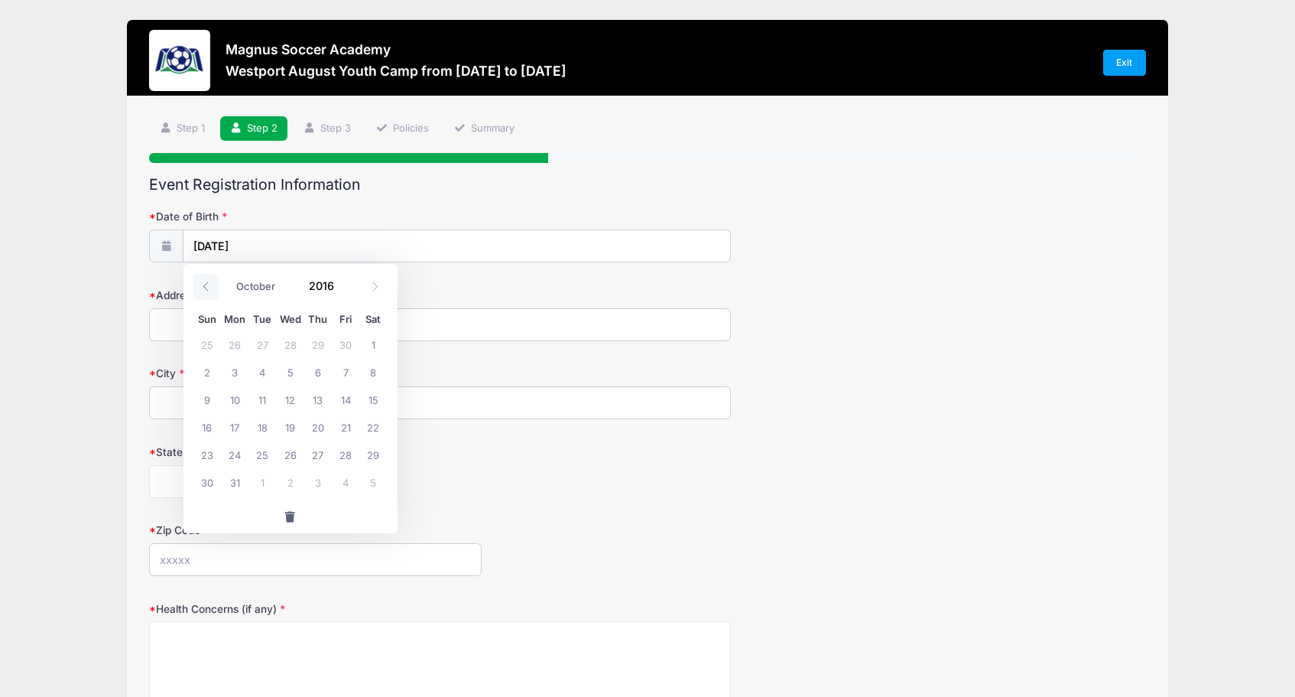
click at [201, 290] on icon at bounding box center [206, 286] width 10 height 10
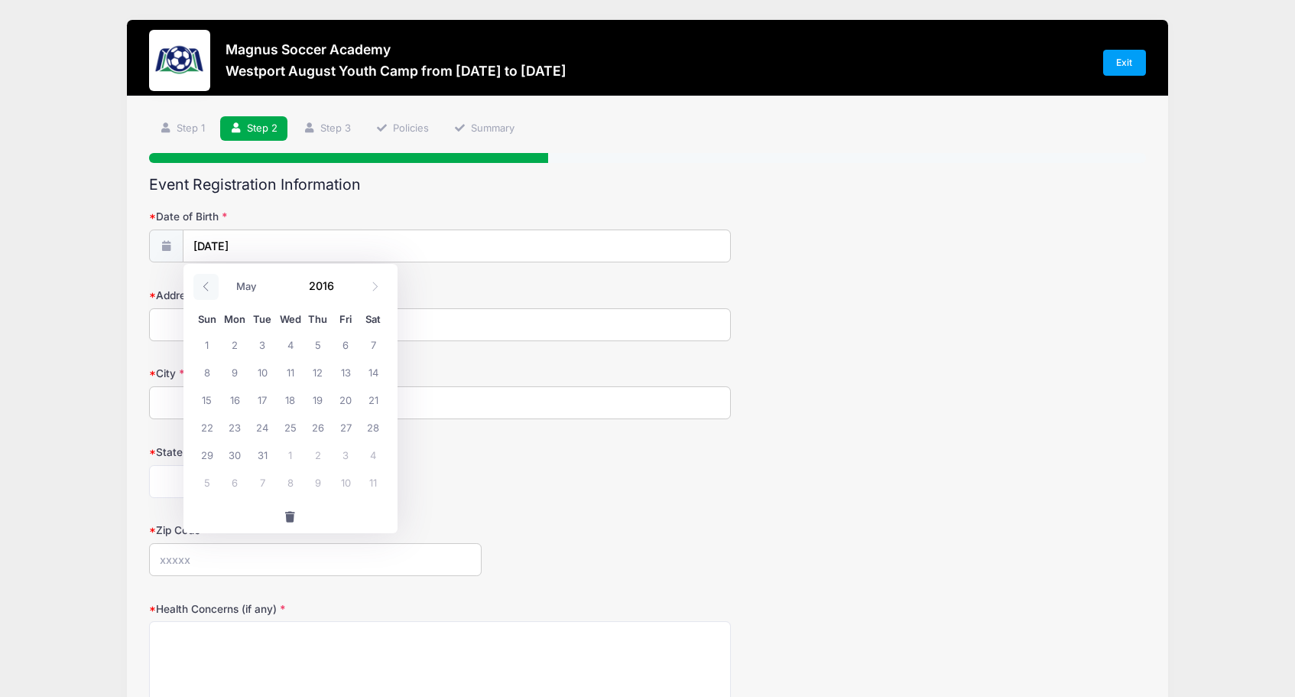
click at [201, 290] on icon at bounding box center [206, 286] width 10 height 10
select select "0"
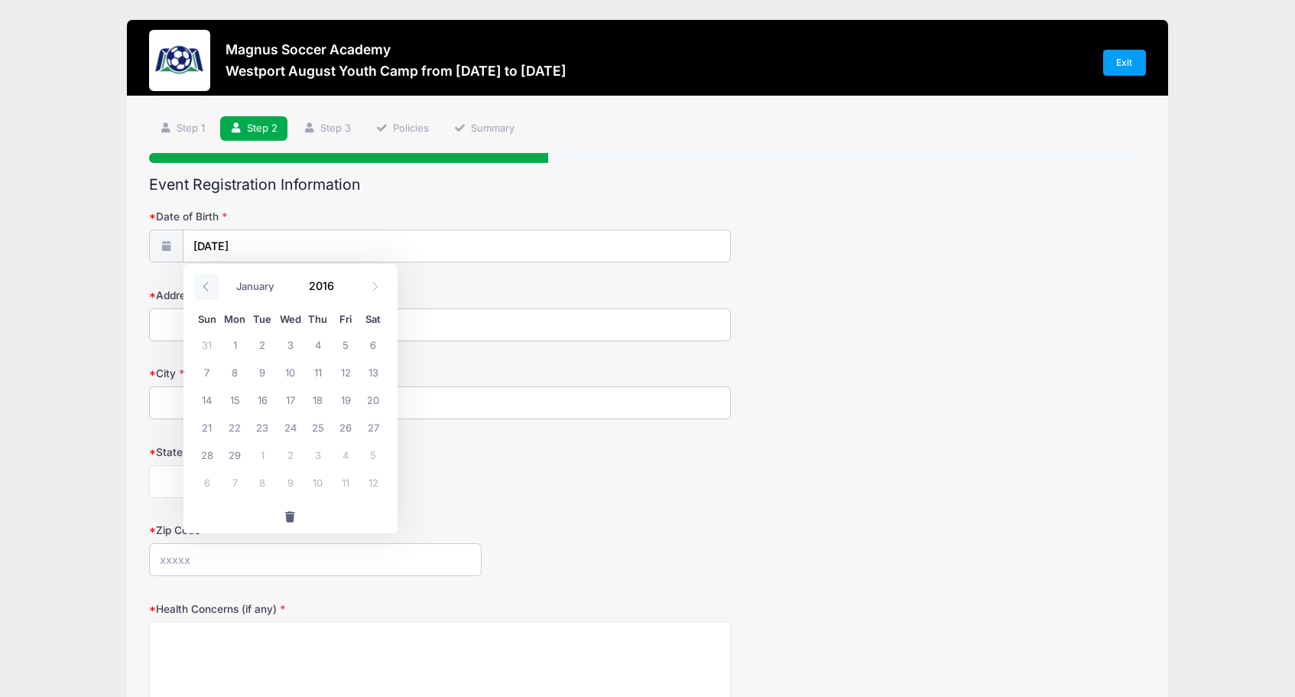
click at [201, 290] on icon at bounding box center [206, 286] width 10 height 10
type input "2015"
click at [201, 290] on icon at bounding box center [206, 286] width 10 height 10
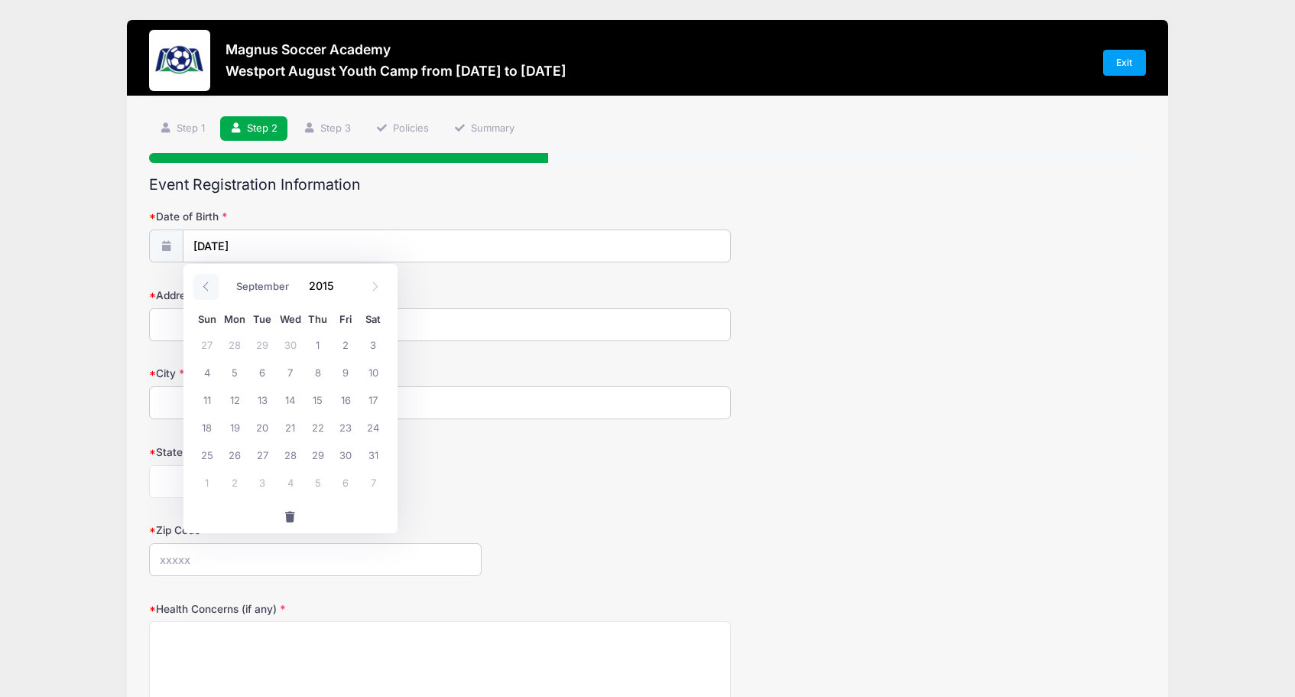
click at [201, 290] on icon at bounding box center [206, 286] width 10 height 10
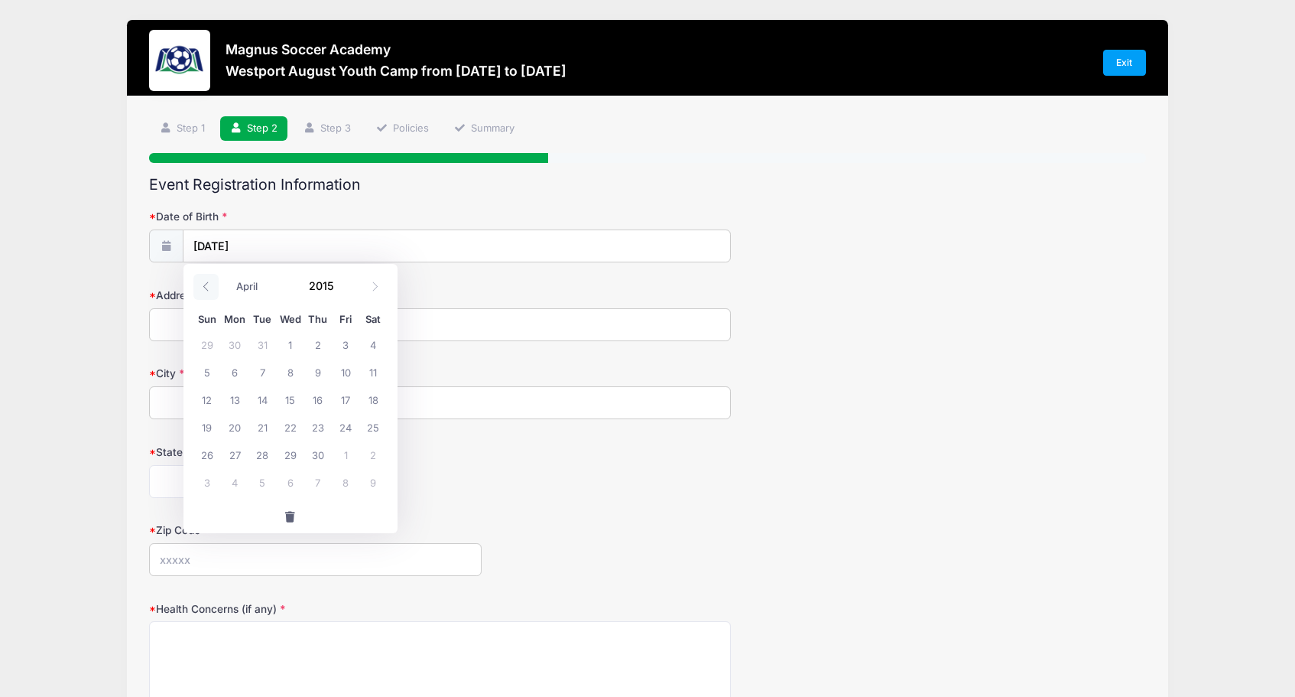
click at [201, 290] on icon at bounding box center [206, 286] width 10 height 10
select select "0"
click at [201, 290] on icon at bounding box center [206, 286] width 10 height 10
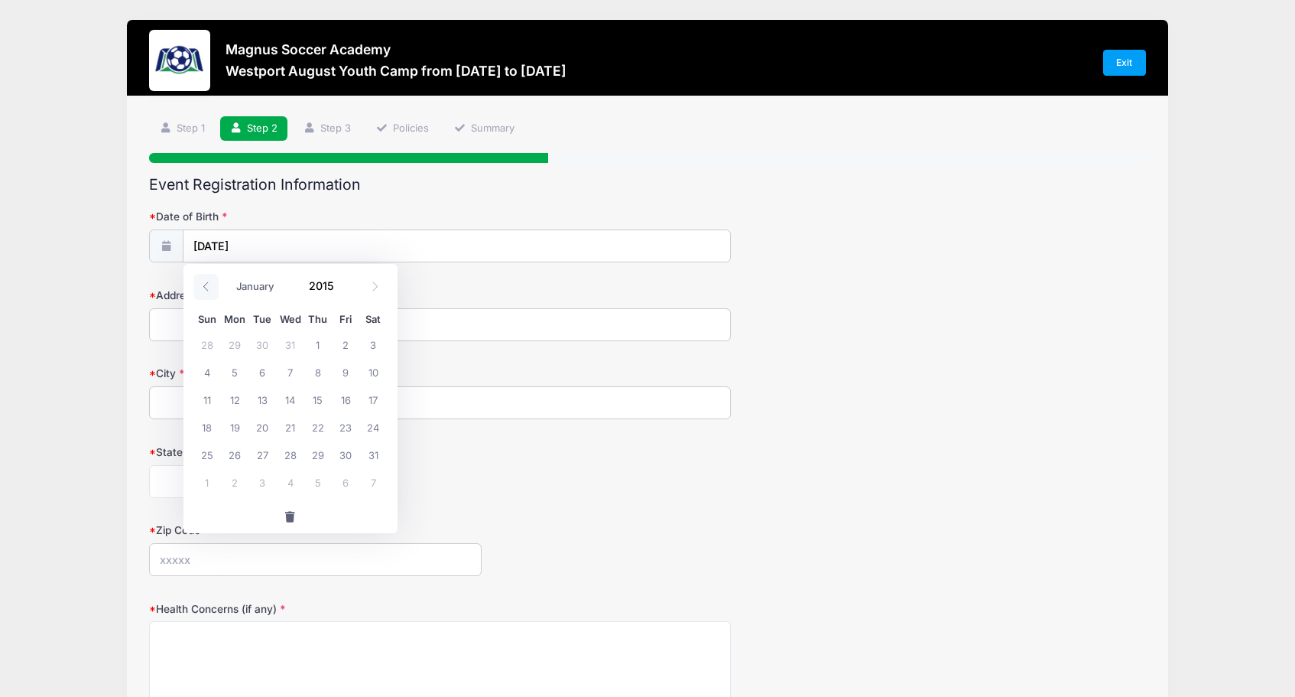
type input "2014"
click at [201, 290] on icon at bounding box center [206, 286] width 10 height 10
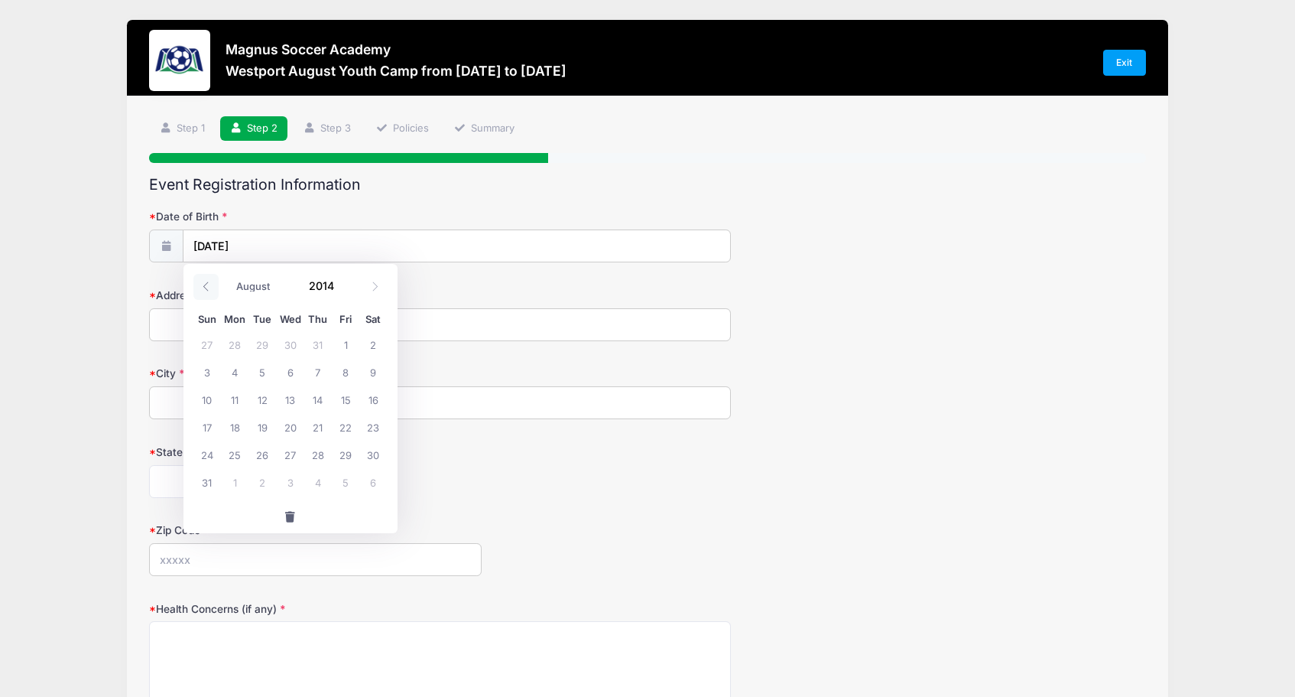
click at [201, 290] on icon at bounding box center [206, 286] width 10 height 10
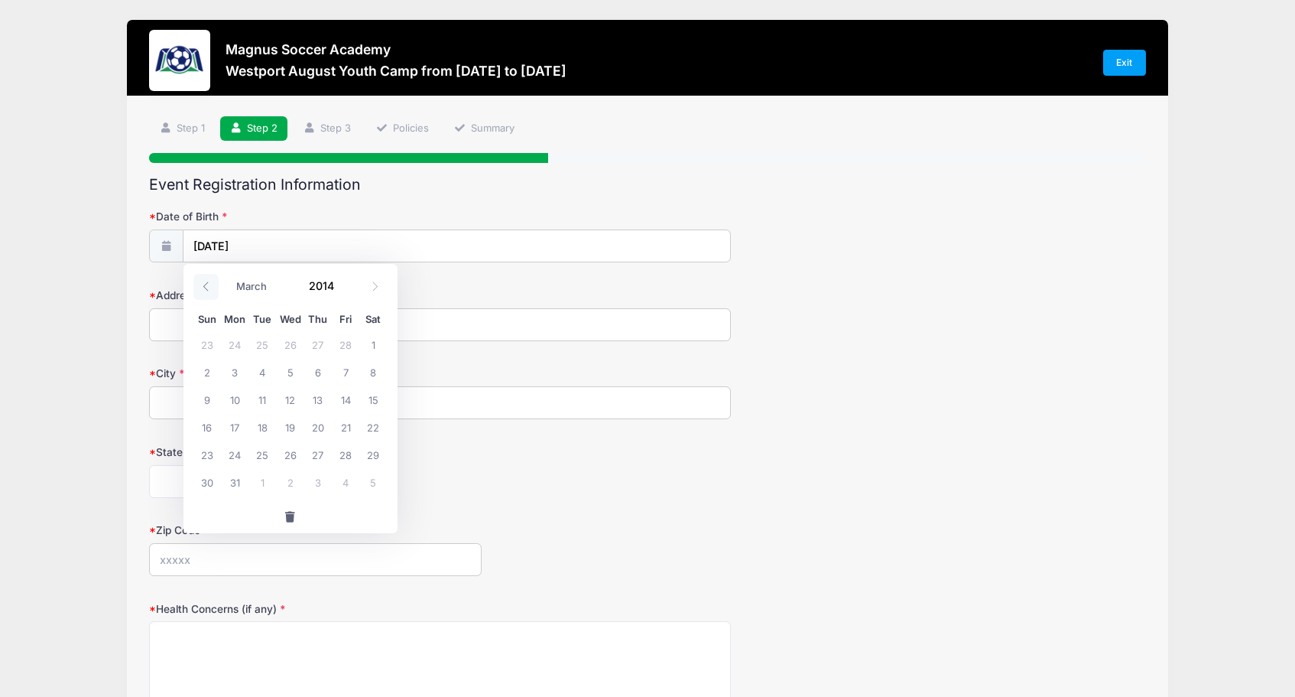
click at [201, 290] on icon at bounding box center [206, 286] width 10 height 10
select select "0"
click at [201, 290] on icon at bounding box center [206, 286] width 10 height 10
type input "2013"
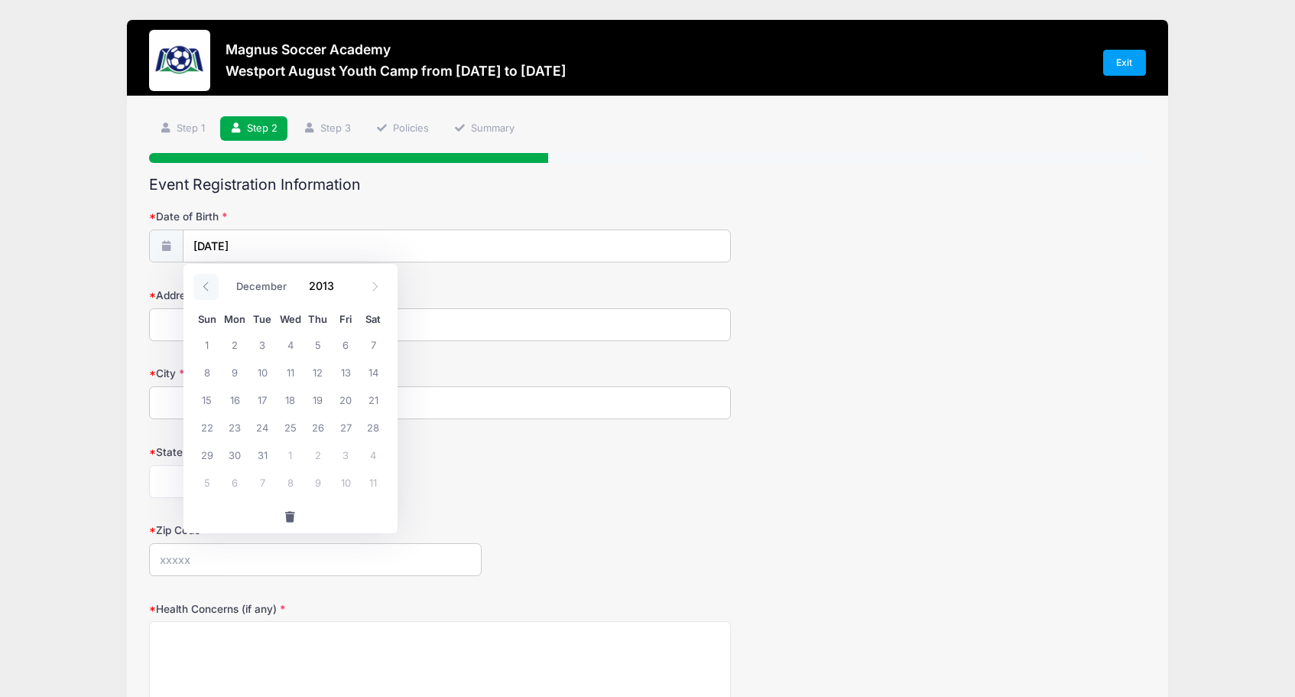
click at [201, 290] on icon at bounding box center [206, 286] width 10 height 10
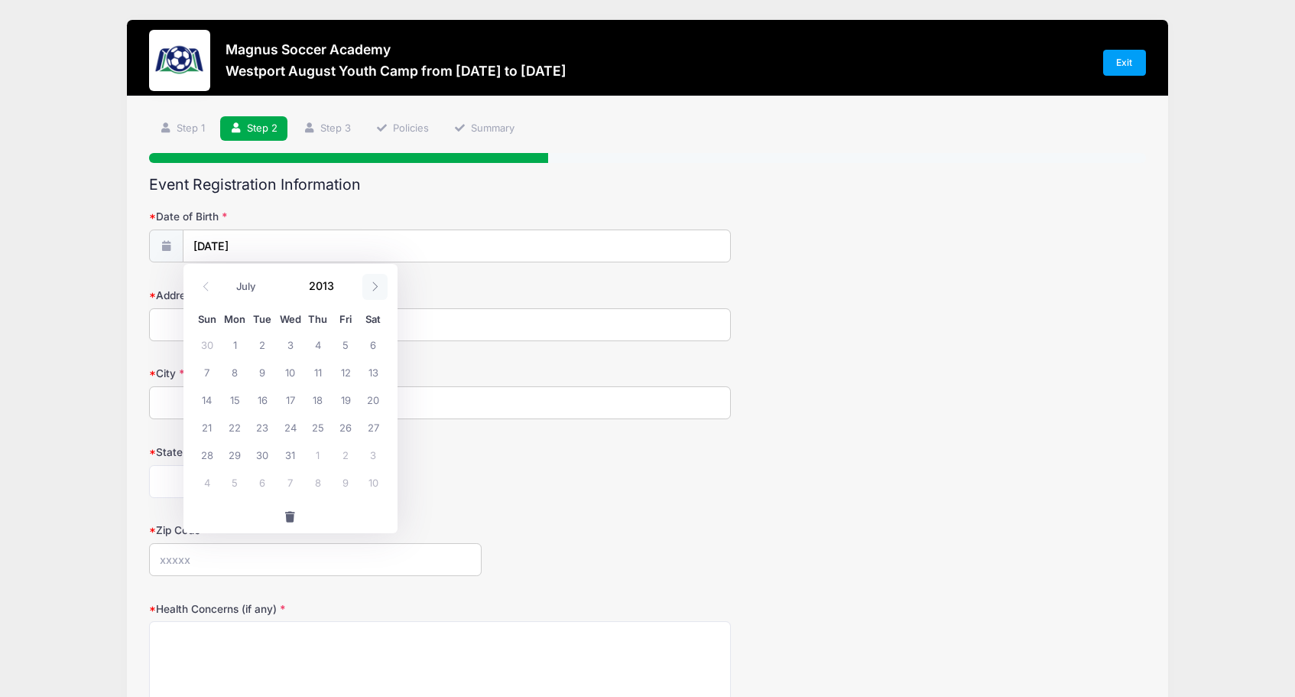
click at [368, 284] on span at bounding box center [374, 287] width 25 height 26
select select "7"
click at [372, 454] on span "31" at bounding box center [373, 454] width 28 height 28
type input "08/31/2013"
type input "3"
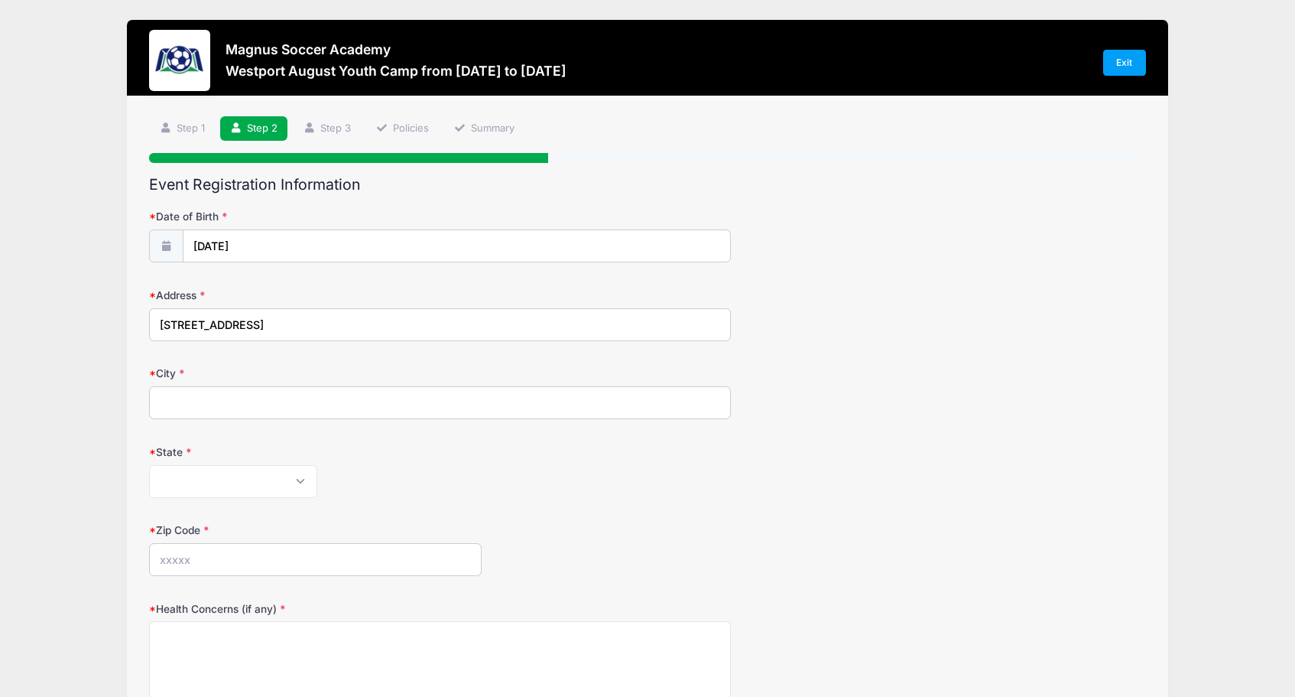
type input "26 Highland Rd"
type input "Westport"
select select "CT"
type input "06880"
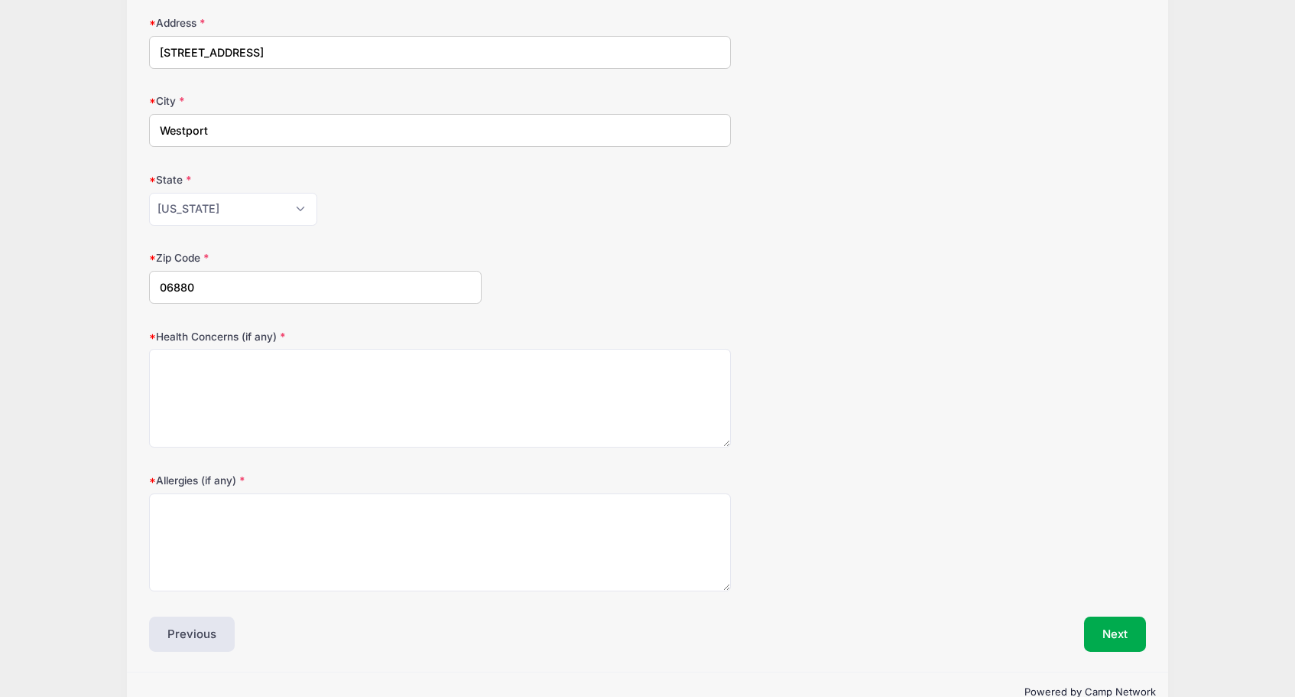
scroll to position [297, 0]
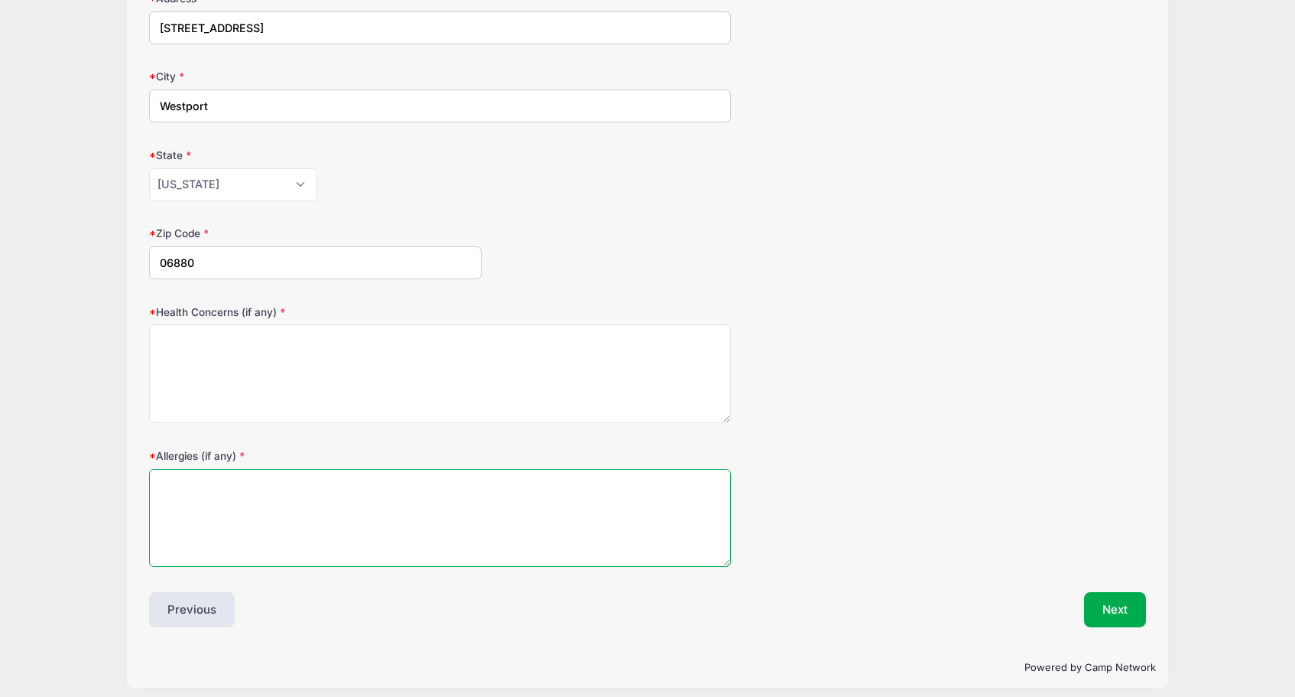
click at [219, 489] on textarea "Allergies (if any)" at bounding box center [439, 518] width 581 height 99
click at [1109, 596] on button "Next" at bounding box center [1115, 609] width 62 height 35
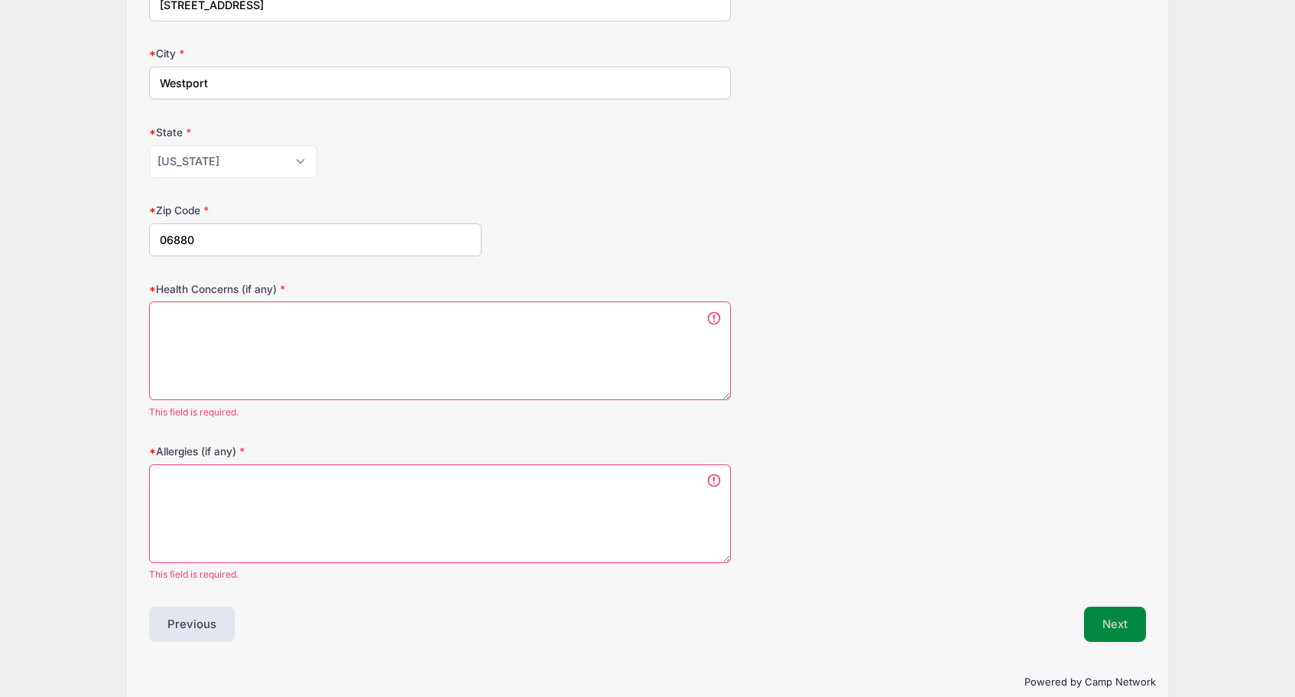
scroll to position [0, 0]
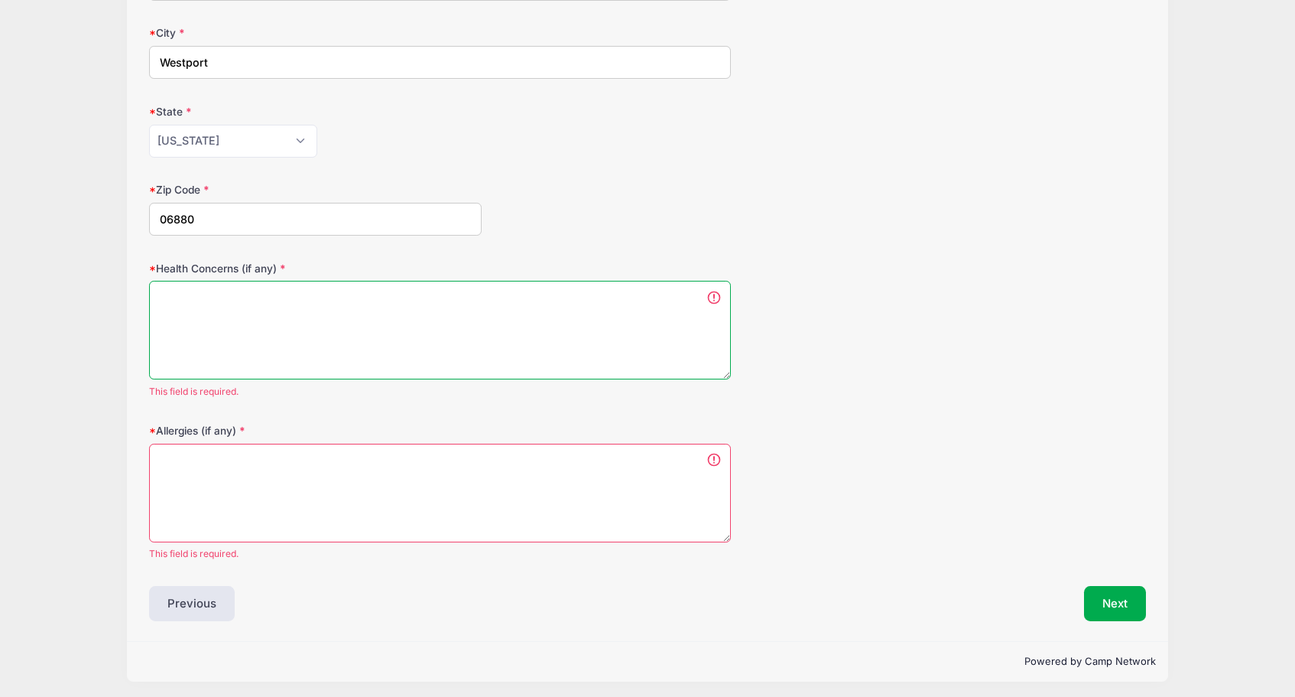
click at [235, 298] on textarea "Health Concerns (if any)" at bounding box center [439, 330] width 581 height 99
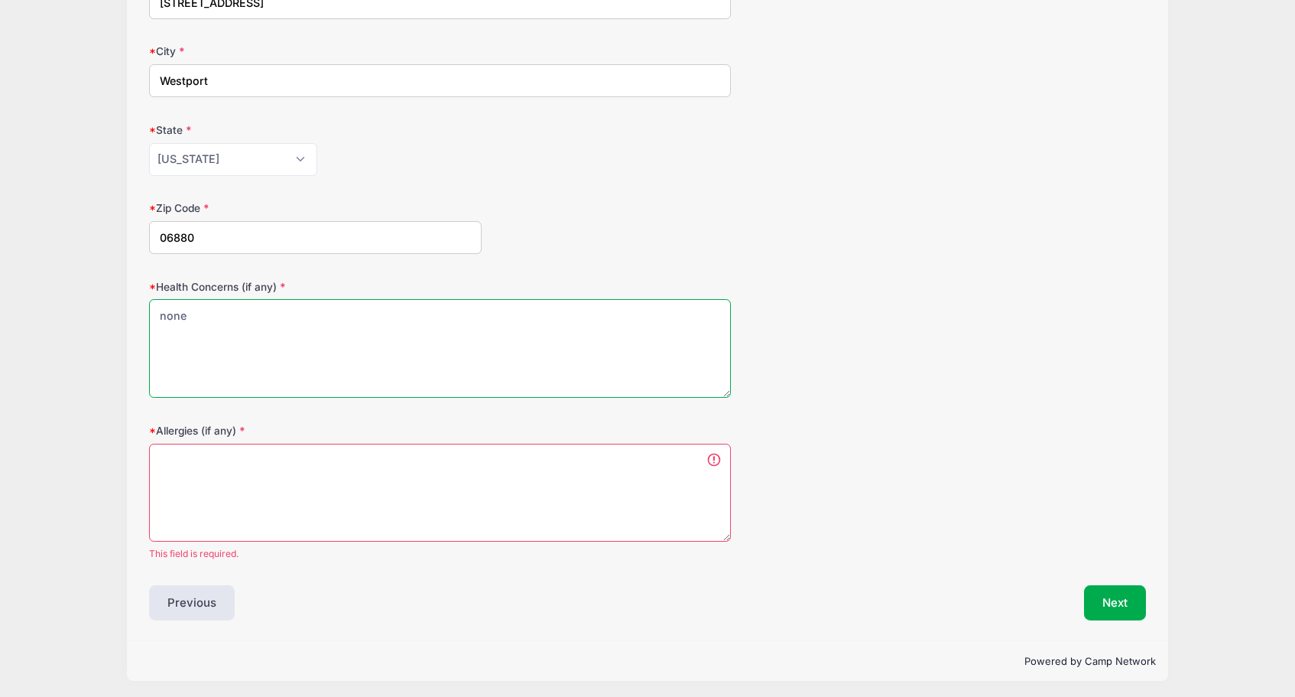
type textarea "none"
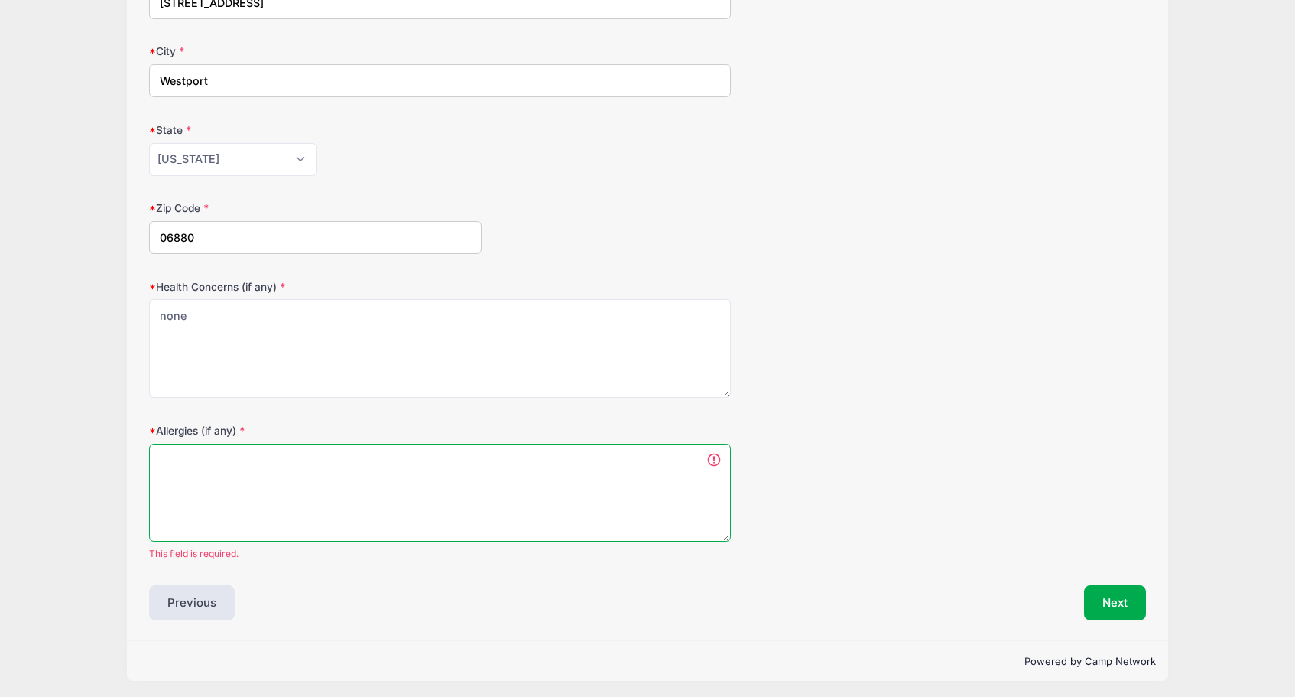
scroll to position [303, 0]
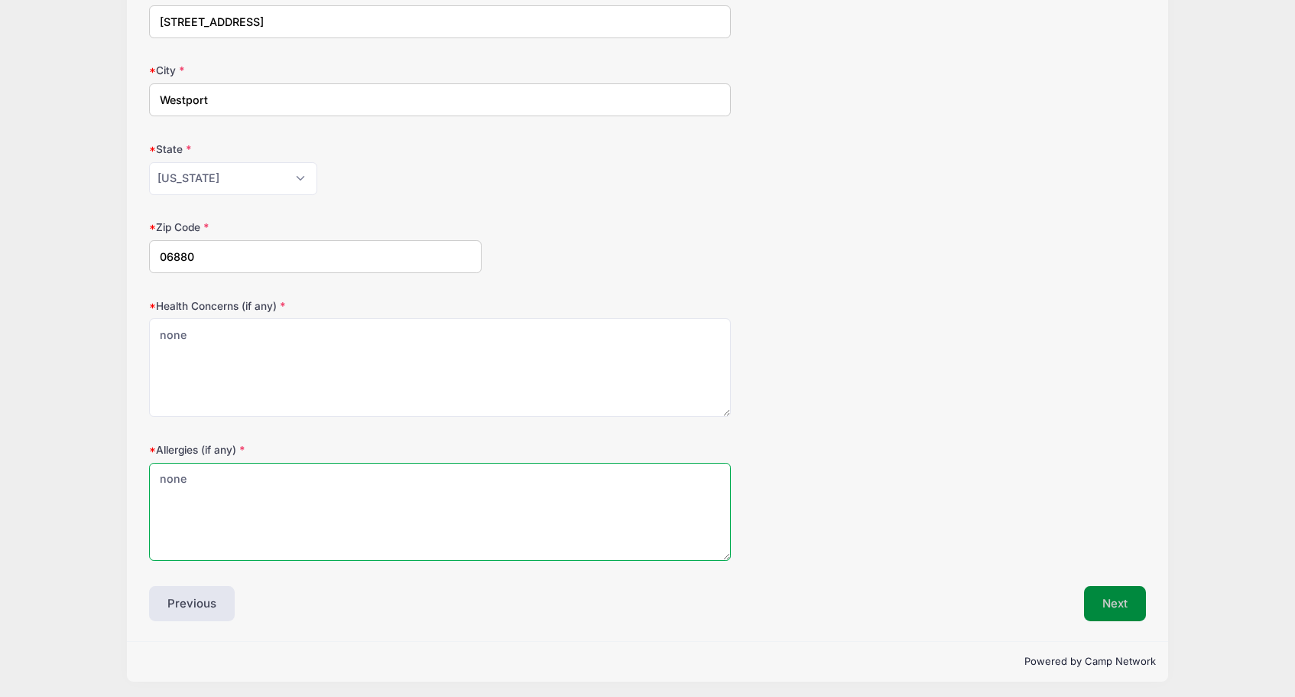
type textarea "none"
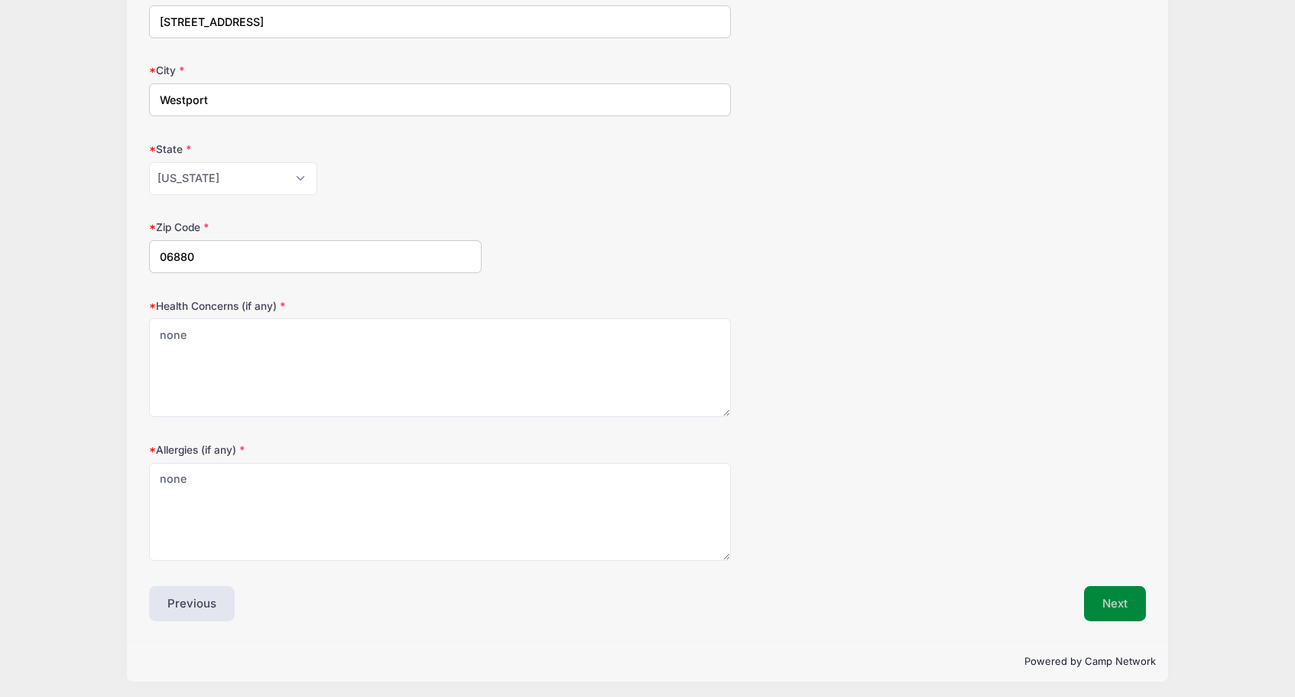
click at [1131, 608] on button "Next" at bounding box center [1115, 603] width 62 height 35
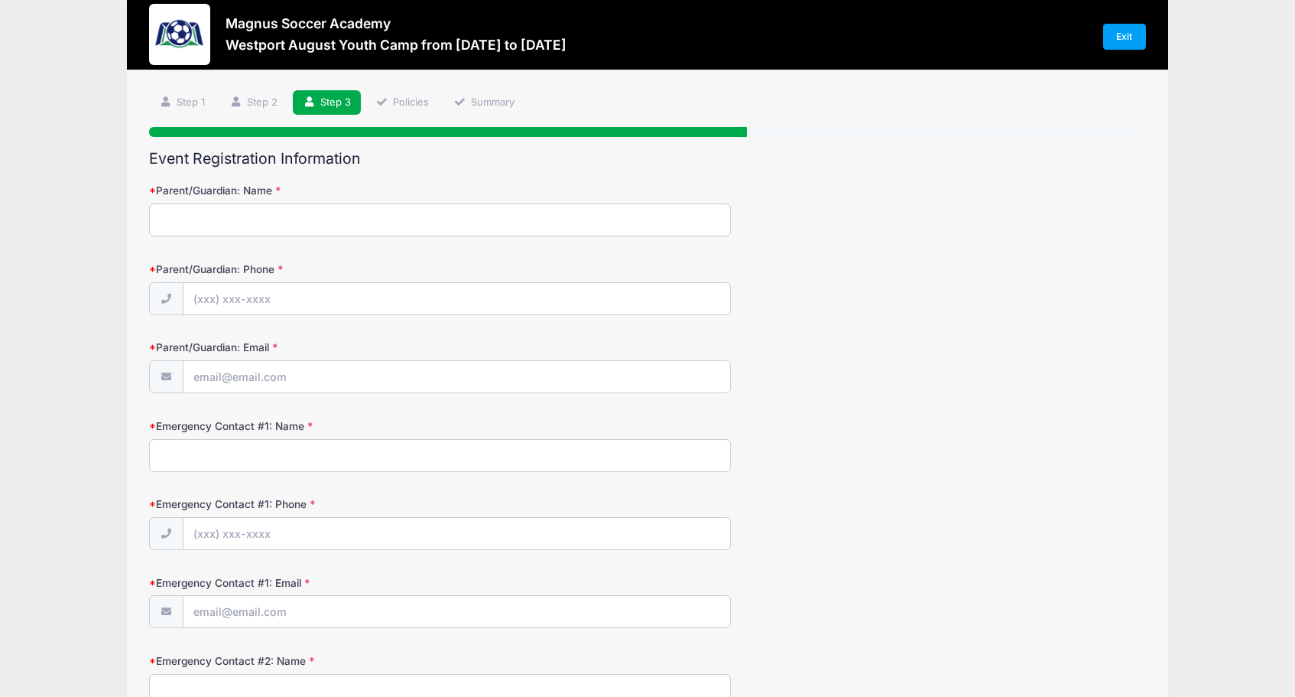
scroll to position [0, 0]
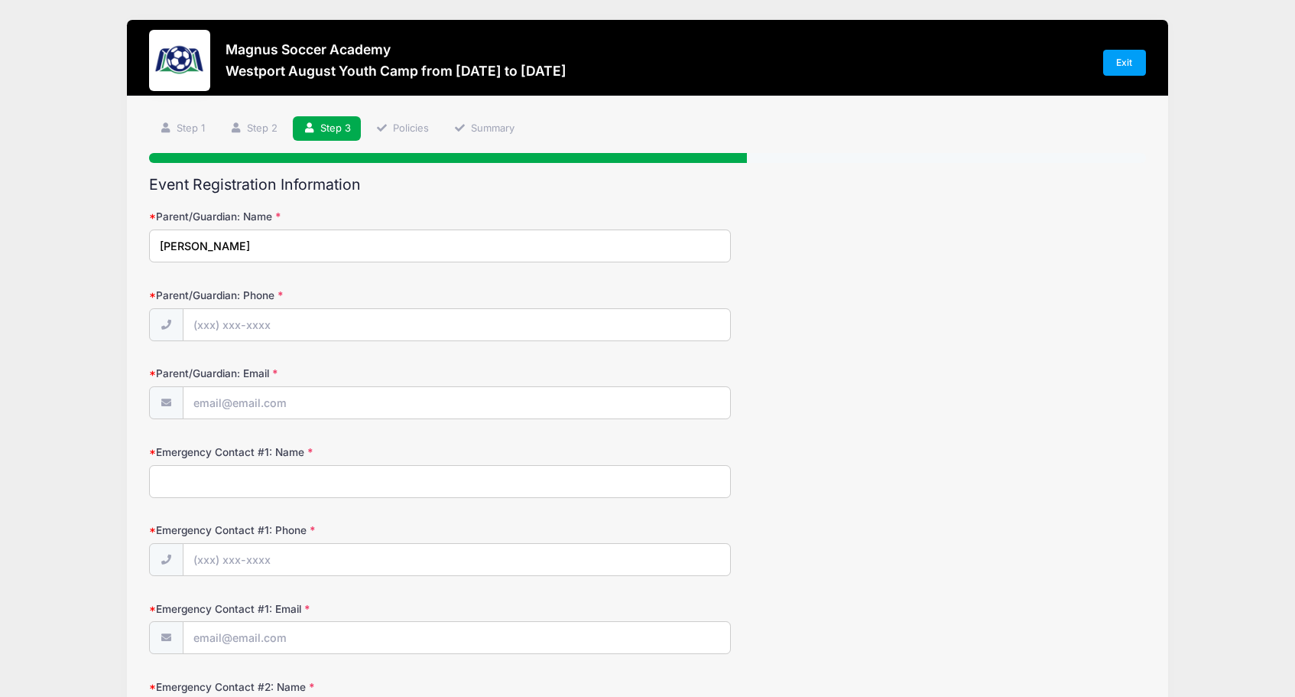
click at [197, 250] on input "Erika" at bounding box center [439, 245] width 581 height 33
type input "Erika Smith"
type input "(917) 609-2720"
type input "[EMAIL_ADDRESS][DOMAIN_NAME]"
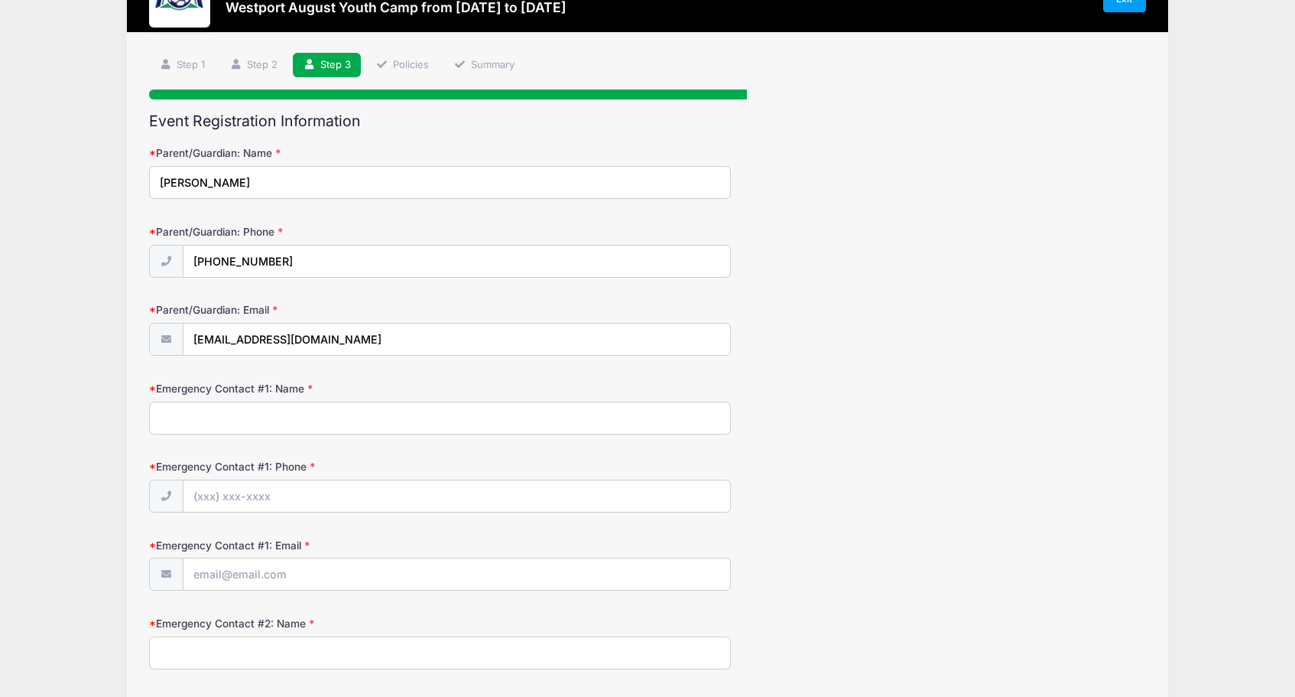
scroll to position [76, 0]
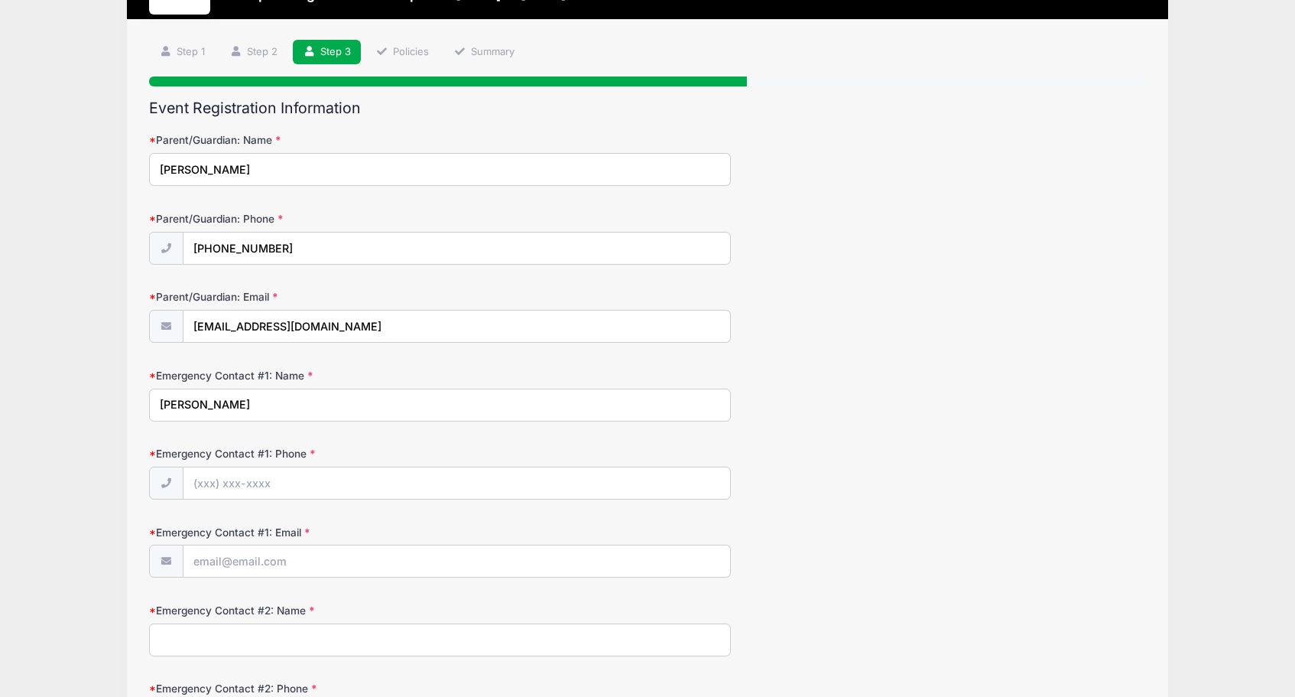
type input "Erika Smith"
type input "(917) 609-2720"
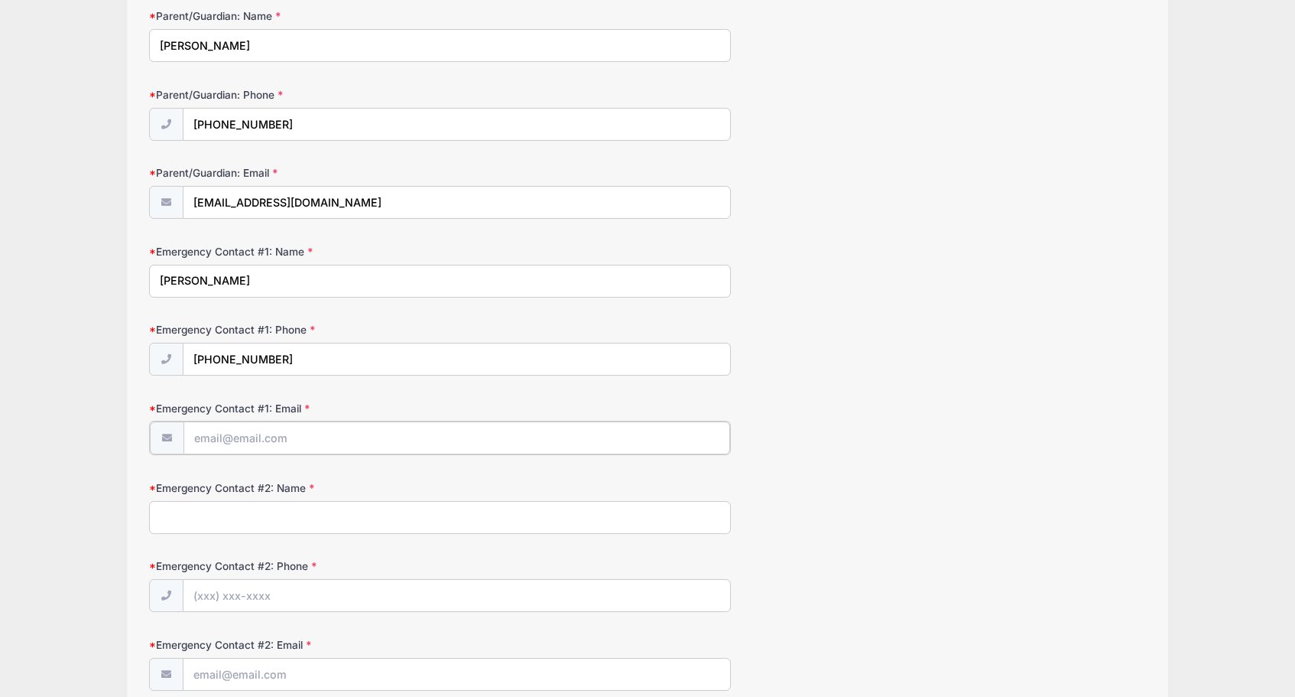
scroll to position [202, 0]
type input "paulssencw@gmail.com"
type input "Christopher Paulssen"
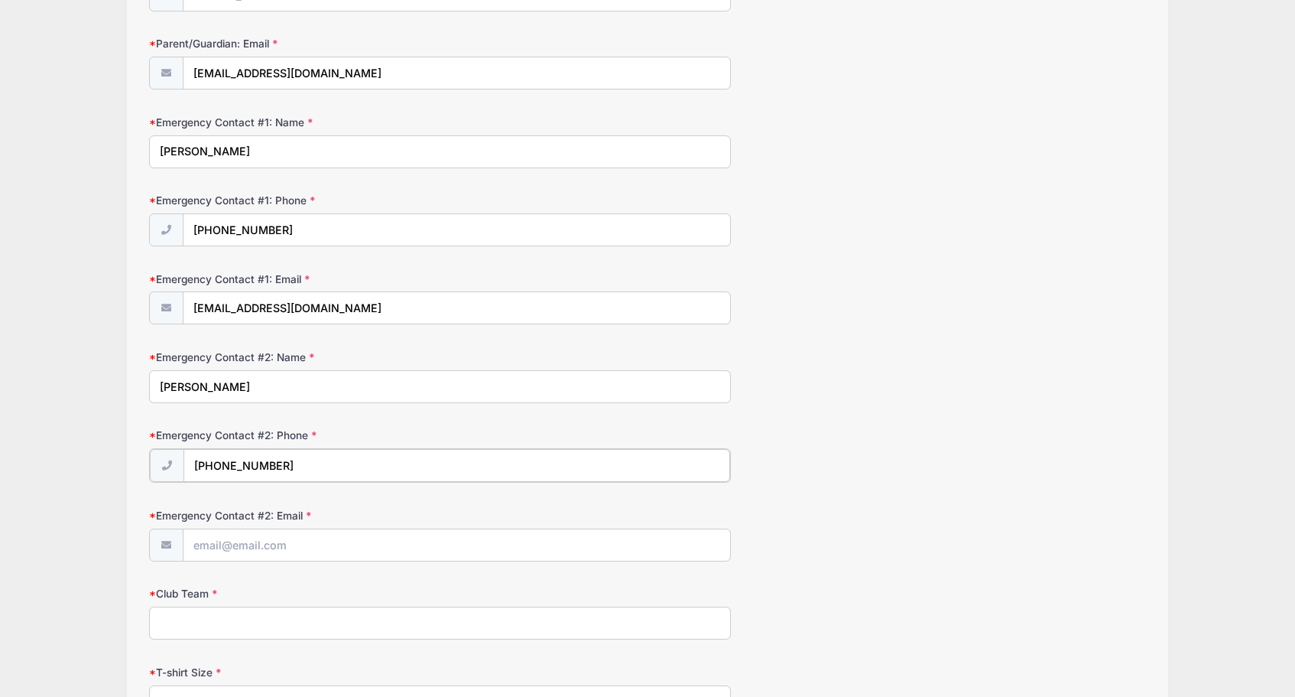
scroll to position [332, 0]
type input "(917) 364-2084"
drag, startPoint x: 326, startPoint y: 308, endPoint x: 235, endPoint y: 291, distance: 93.4
click at [235, 291] on input "paulssencw@gmail.com" at bounding box center [456, 306] width 547 height 33
type input "erikaj"
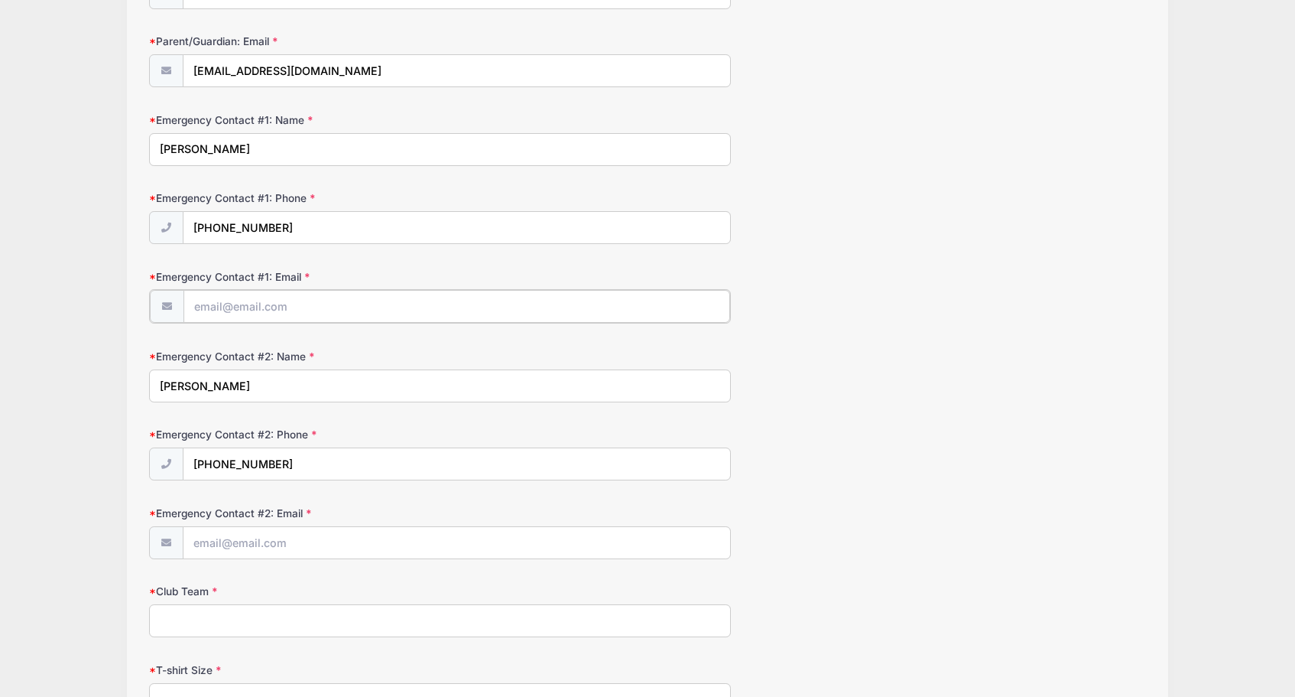
type input "[EMAIL_ADDRESS][DOMAIN_NAME]"
click at [233, 541] on input "Emergency Contact #2: Email" at bounding box center [456, 541] width 547 height 33
type input "paulssencw@gmail.com"
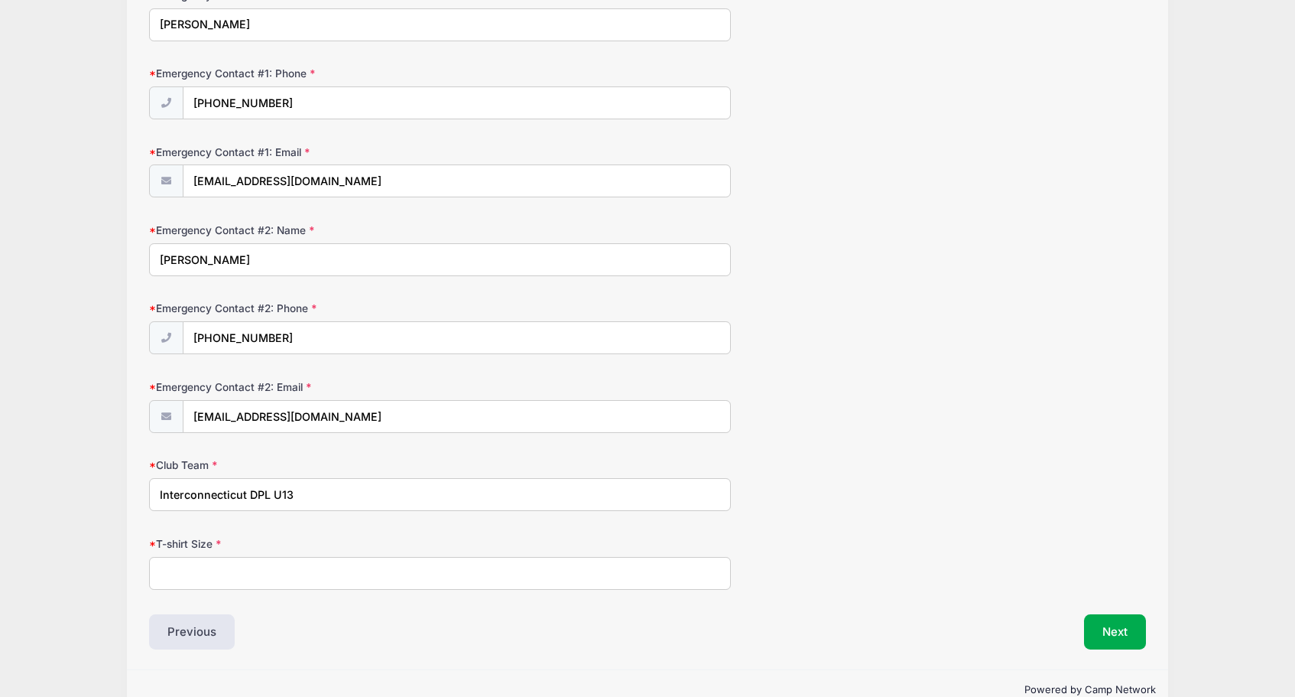
scroll to position [463, 0]
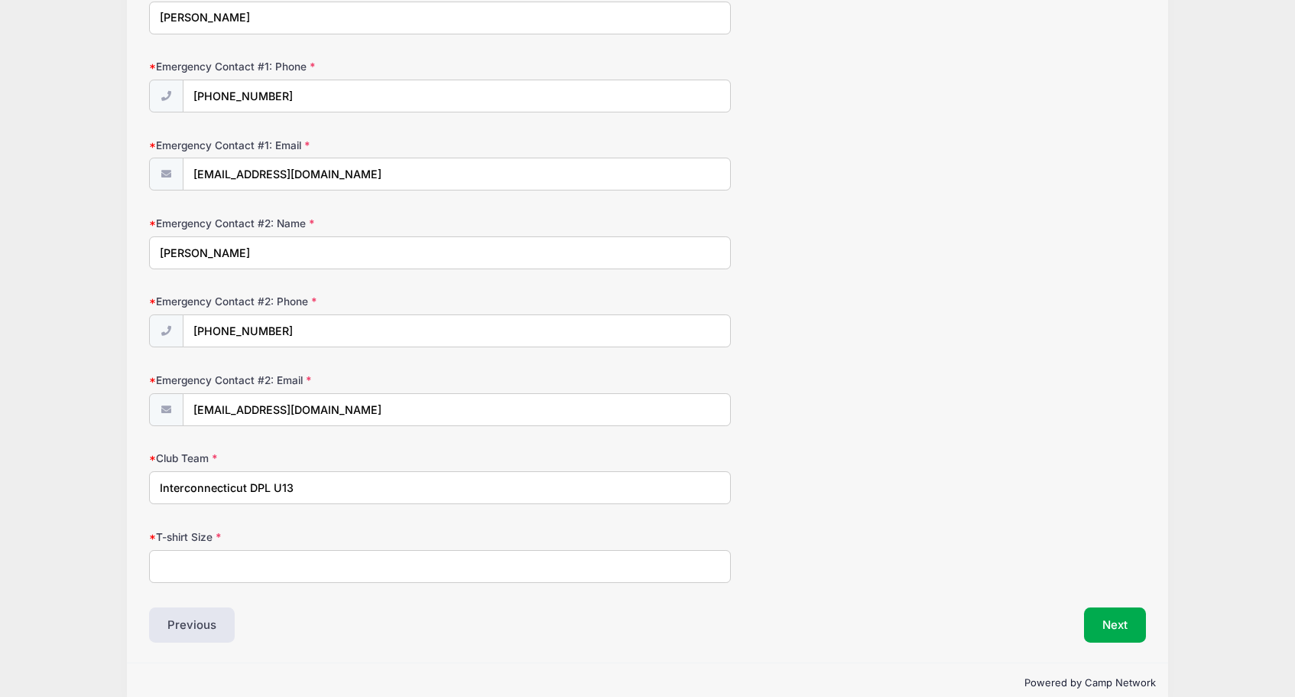
type input "Interconnecticut DPL U13"
click at [201, 563] on input "T-shirt Size" at bounding box center [439, 566] width 581 height 33
type input "YXL"
click at [1115, 616] on button "Next" at bounding box center [1115, 624] width 62 height 35
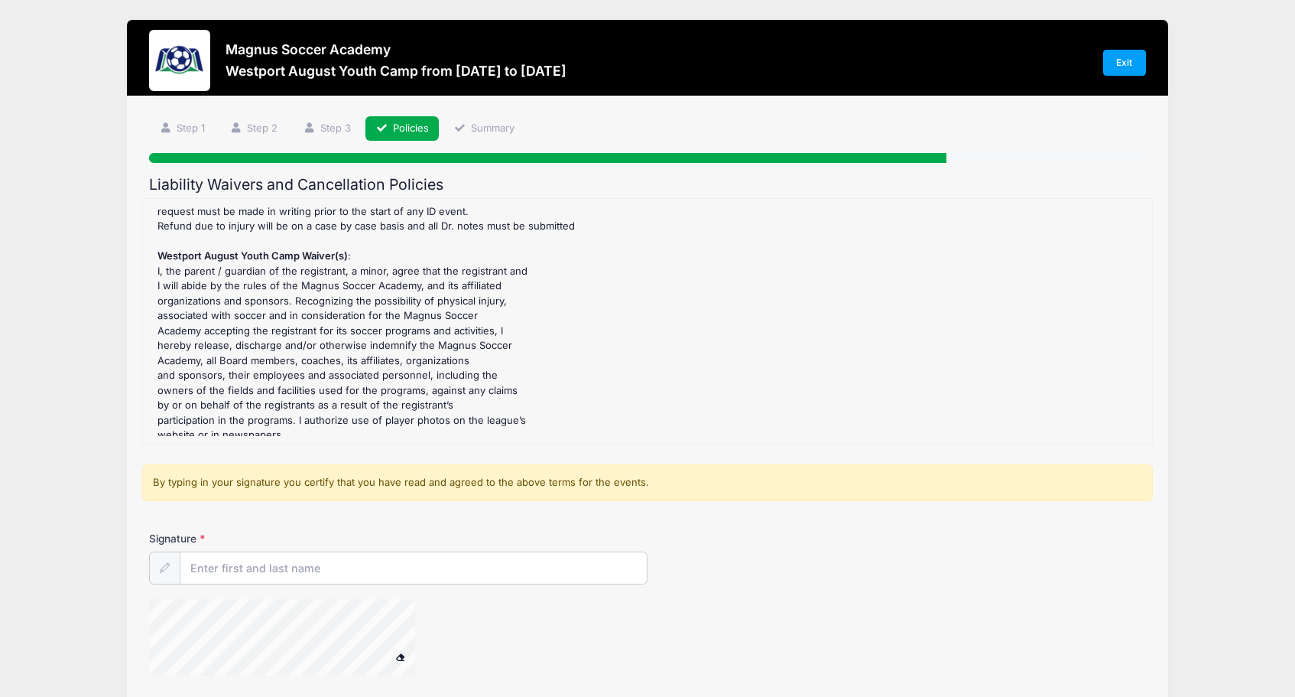
scroll to position [47, 0]
click at [271, 559] on input "Signature" at bounding box center [413, 568] width 466 height 33
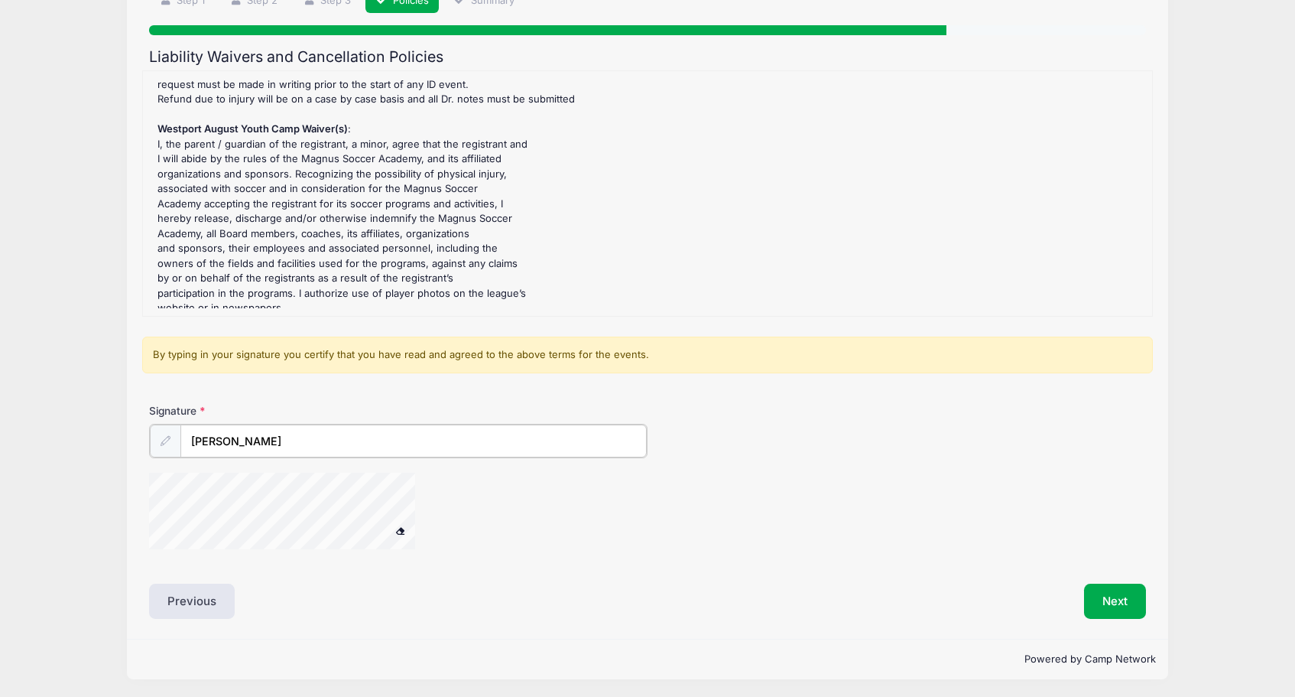
scroll to position [127, 0]
type input "Erika Smith"
click at [1100, 588] on button "Next" at bounding box center [1115, 600] width 62 height 35
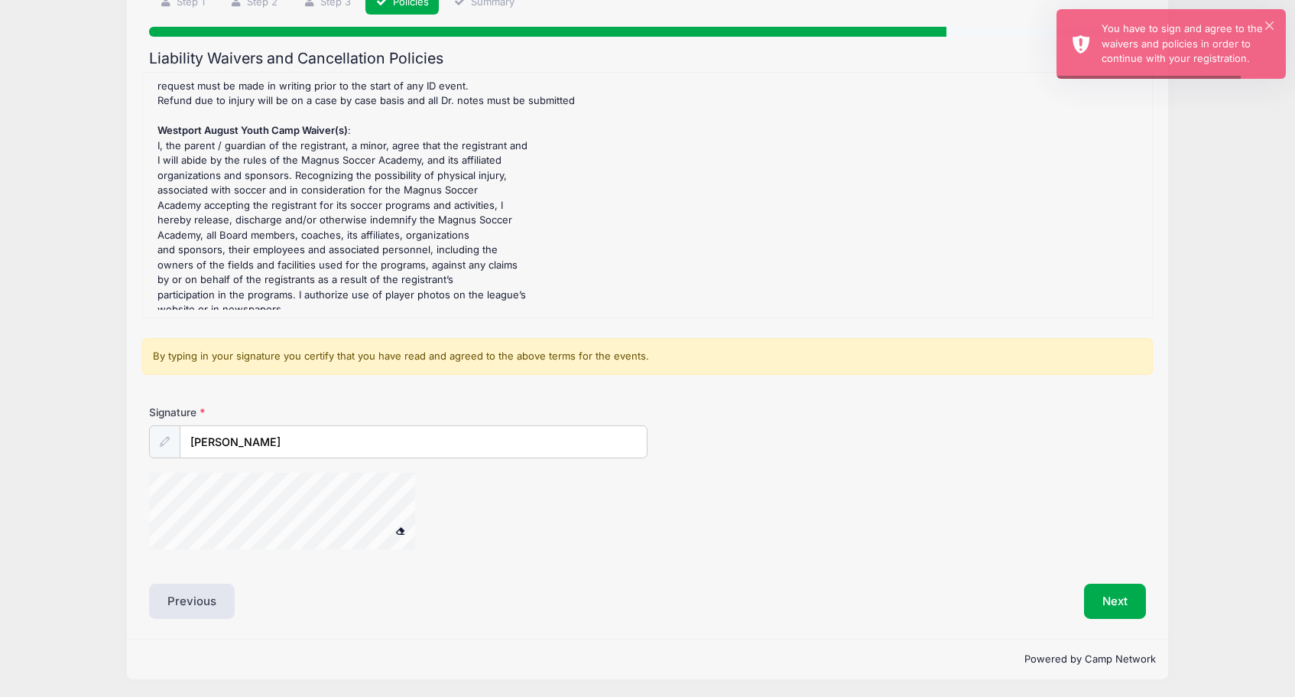
scroll to position [125, 0]
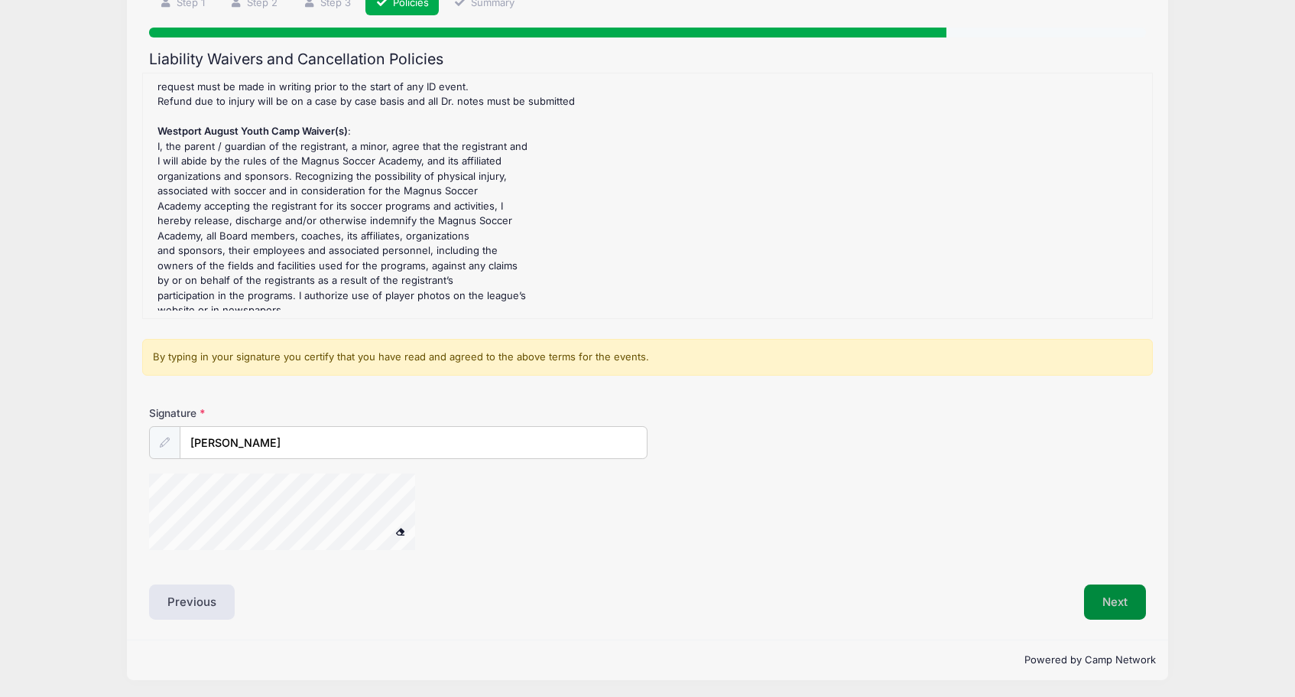
click at [1116, 586] on button "Next" at bounding box center [1115, 601] width 62 height 35
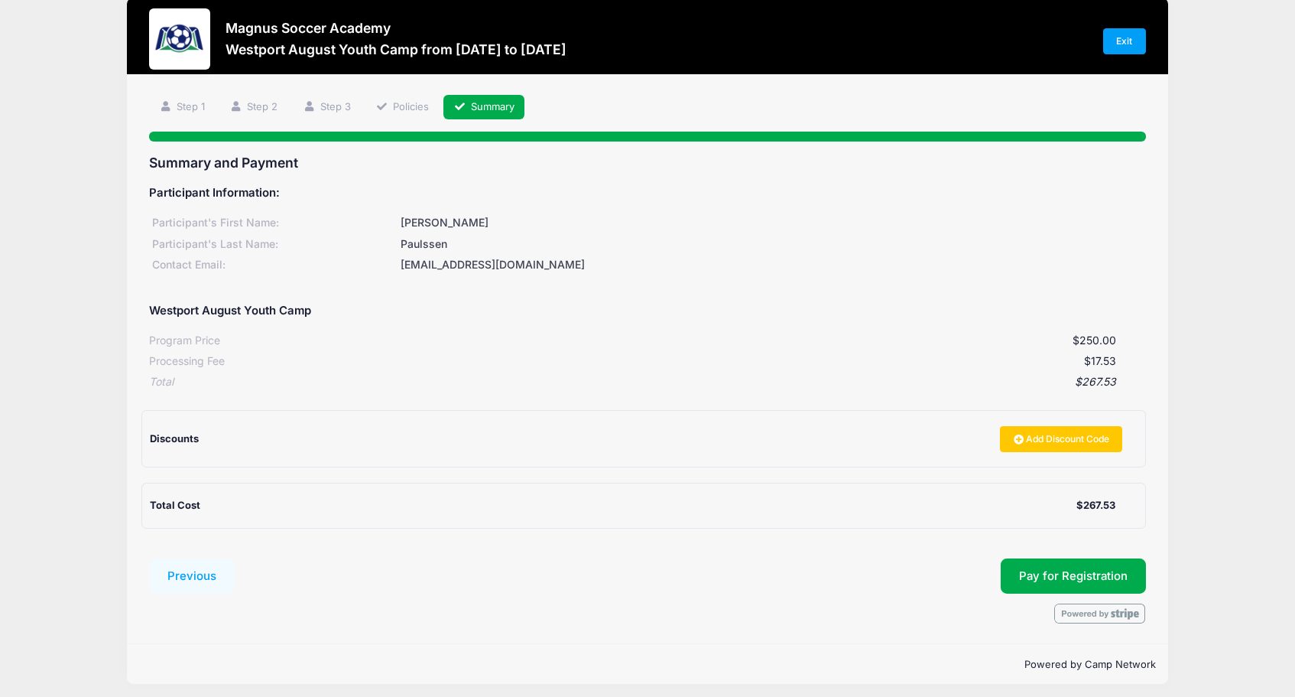
scroll to position [21, 0]
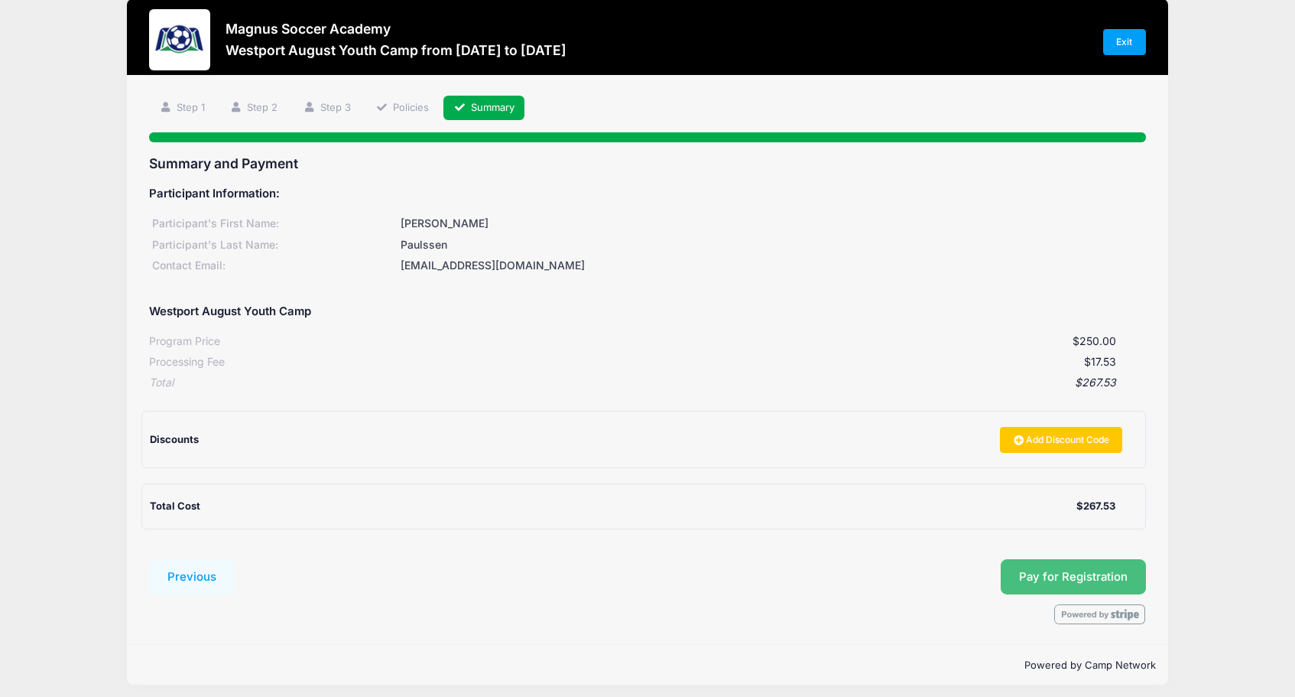
click at [1123, 570] on span "Pay for Registration" at bounding box center [1073, 577] width 109 height 14
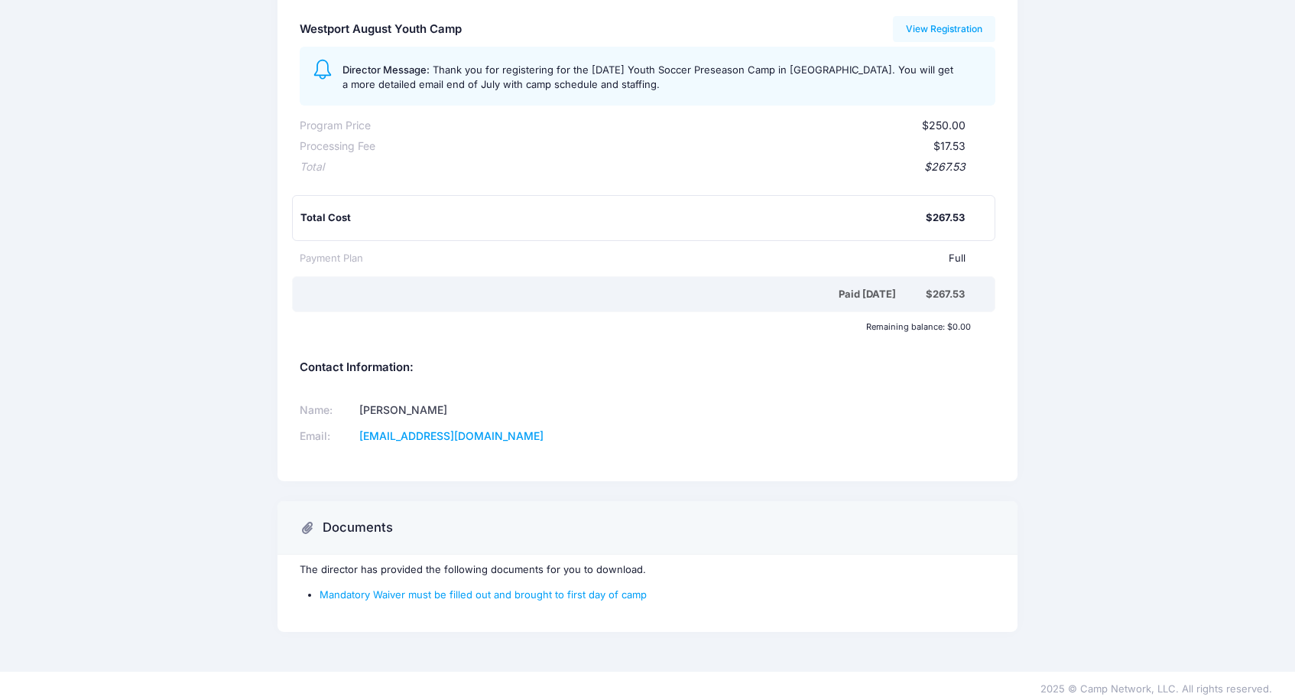
scroll to position [179, 0]
